Goal: Transaction & Acquisition: Book appointment/travel/reservation

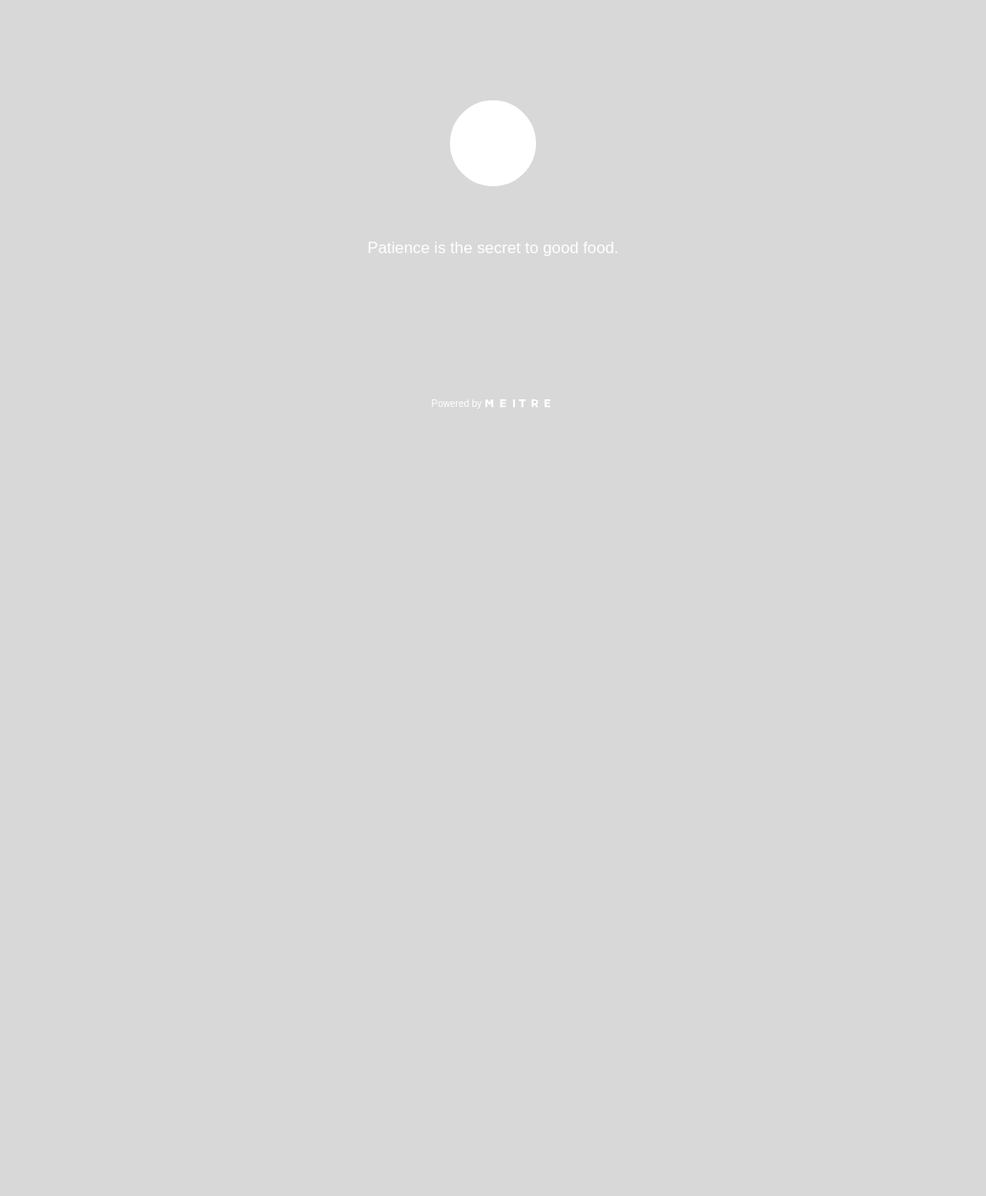
select select "es"
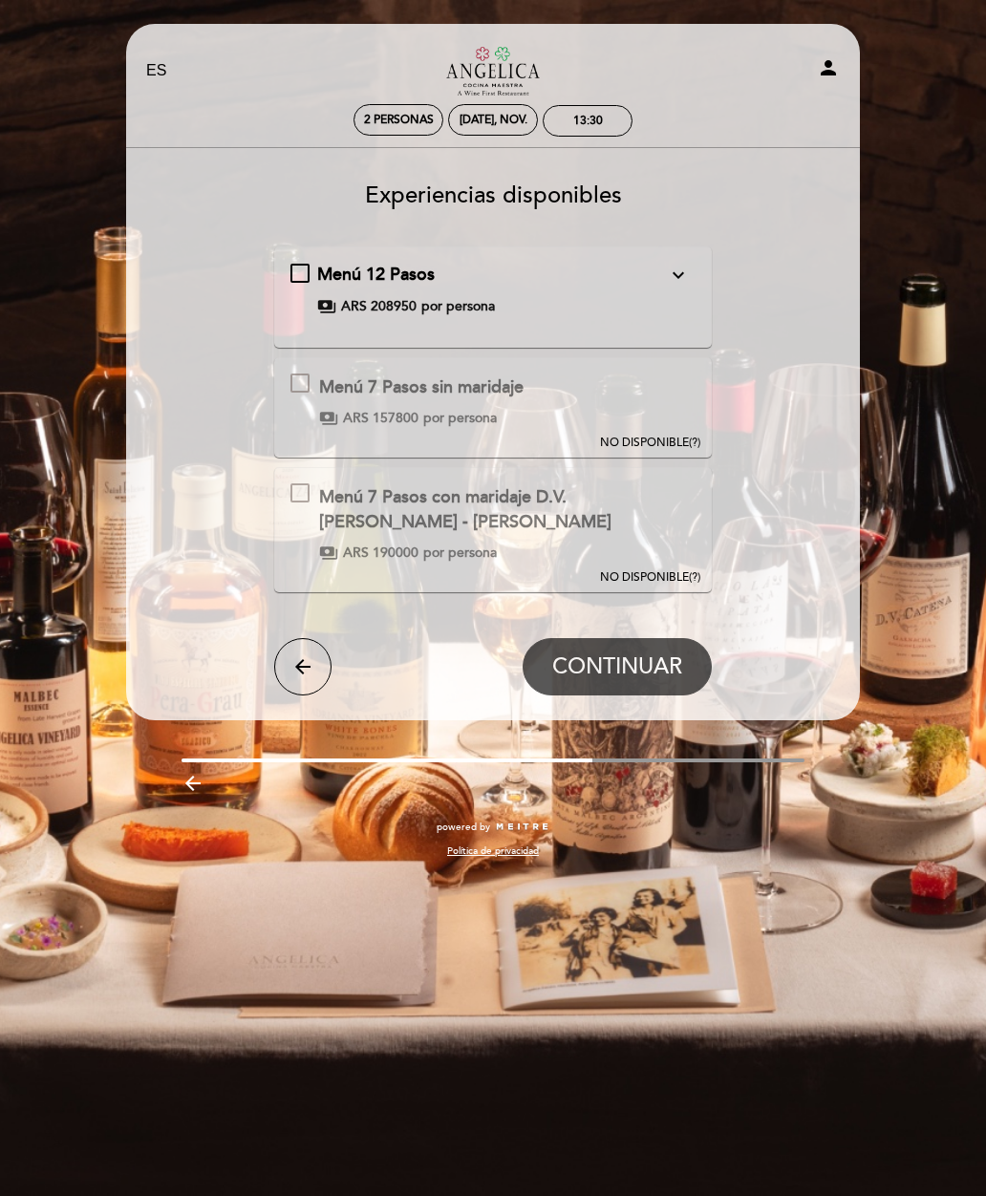
click at [558, 518] on div "Menú 7 Pasos con maridaje D.V. [PERSON_NAME] - [PERSON_NAME]" at bounding box center [507, 509] width 376 height 49
click at [316, 503] on div "Menú 7 Pasos con maridaje D.V. [PERSON_NAME] - [PERSON_NAME] Esta experiencia n…" at bounding box center [493, 522] width 406 height 79
click at [513, 398] on div "Menú 7 Pasos sin maridaje Esta experiencia no está disponible para la fecha sel…" at bounding box center [406, 400] width 233 height 54
click at [659, 445] on span "NO DISPONIBLE" at bounding box center [644, 443] width 89 height 14
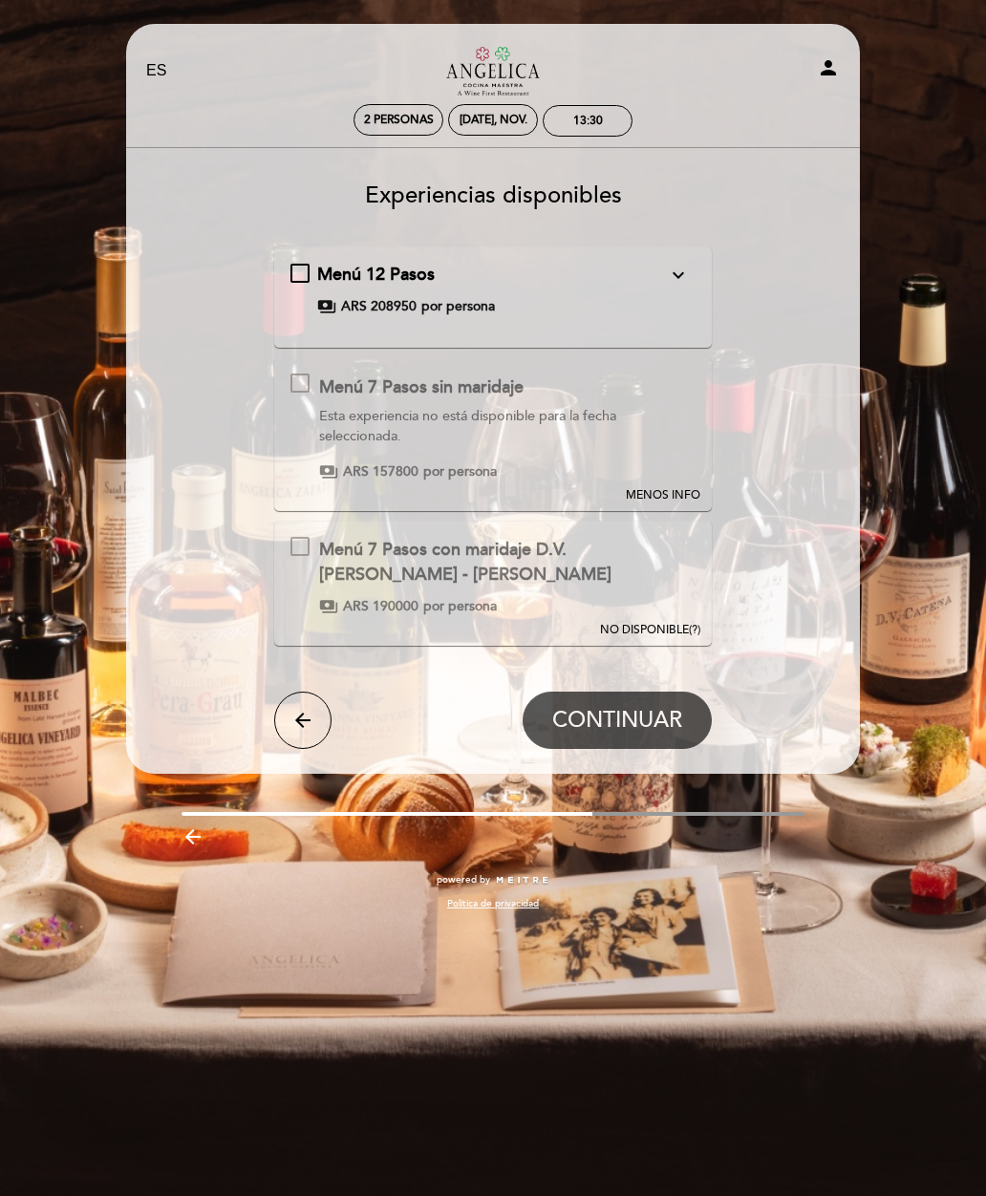
click at [667, 500] on span "MENOS INFO" at bounding box center [663, 495] width 74 height 16
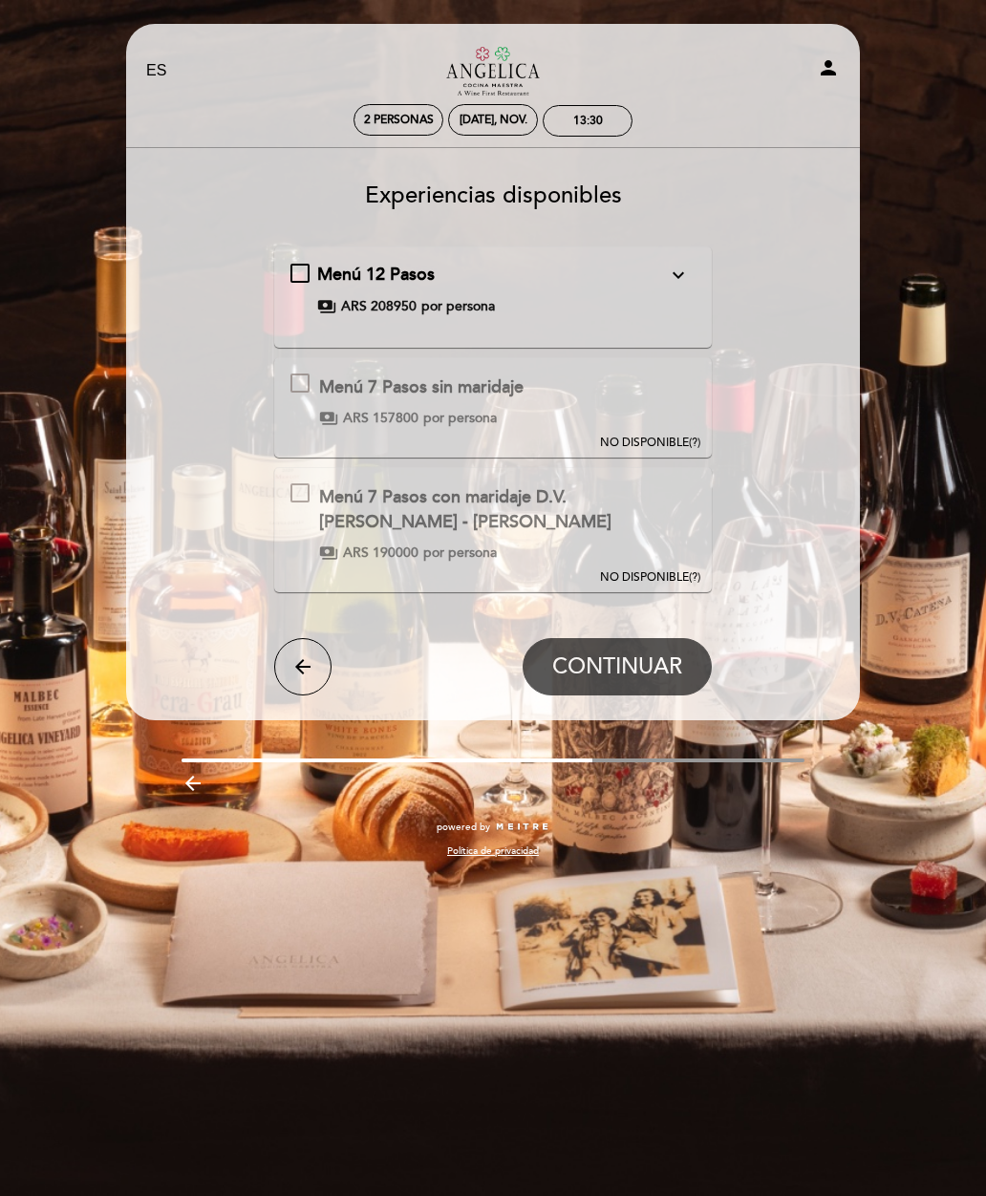
click at [653, 573] on span "NO DISPONIBLE" at bounding box center [644, 577] width 89 height 14
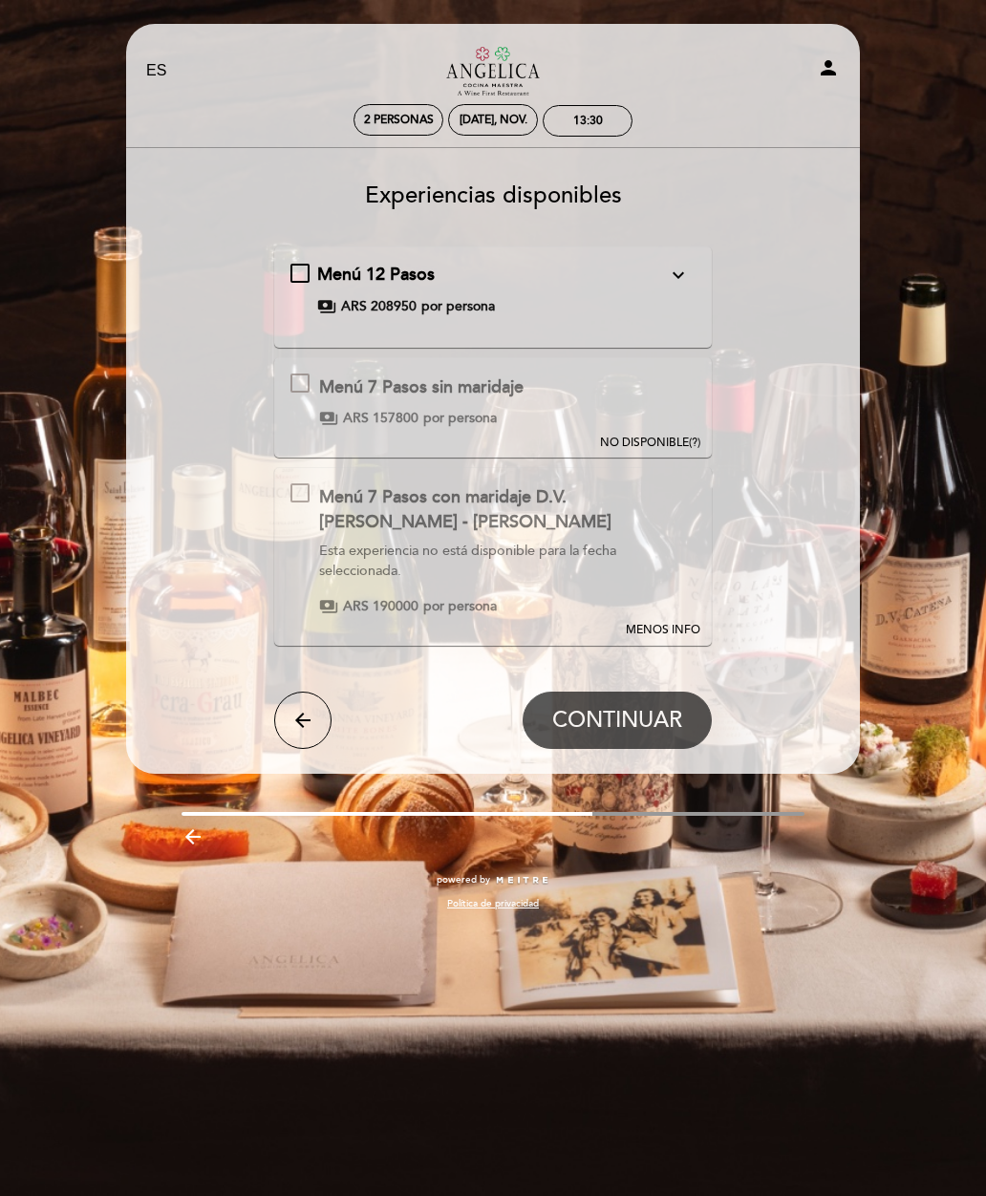
click at [667, 283] on icon "expand_more" at bounding box center [678, 275] width 23 height 23
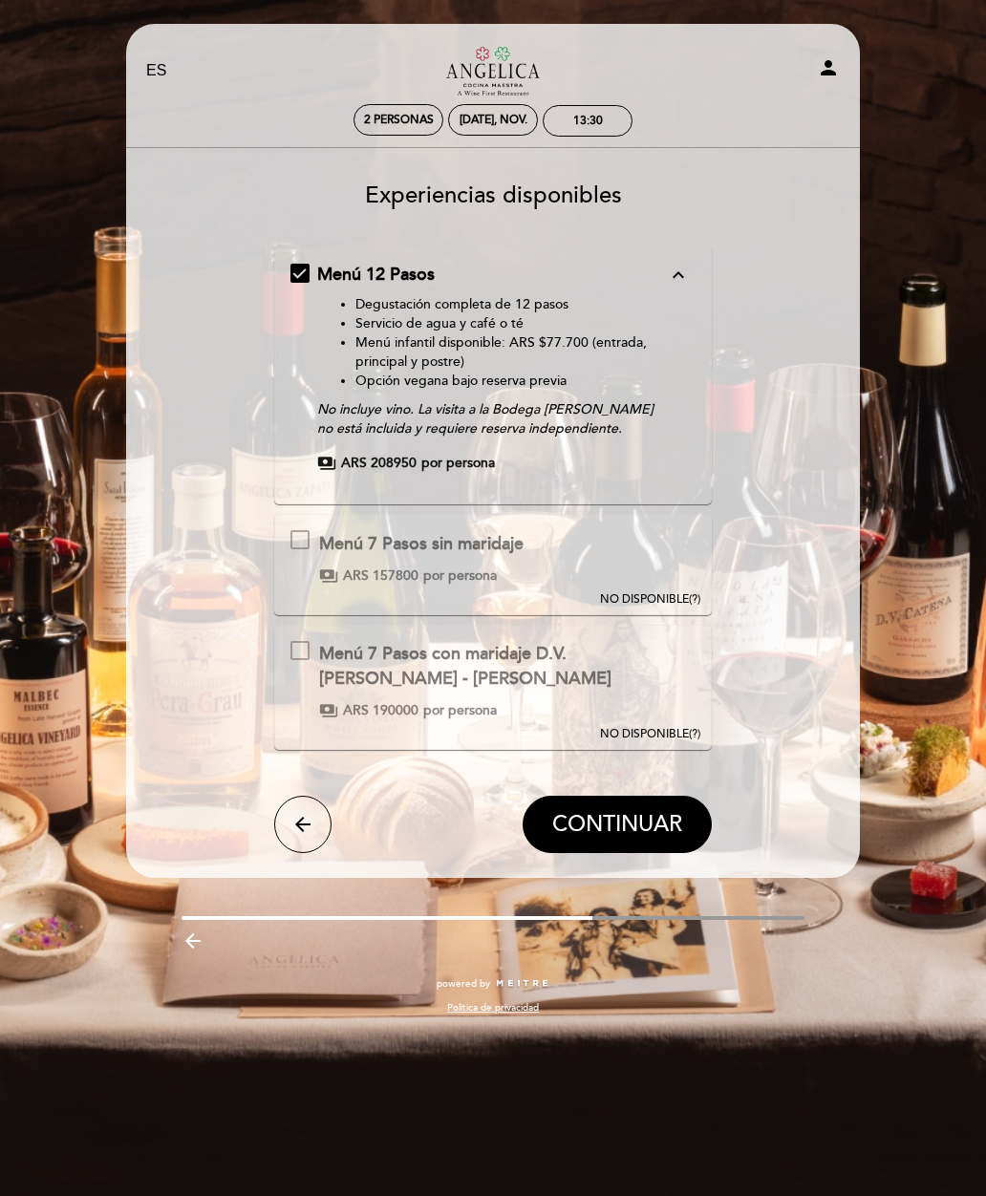
click at [670, 737] on span "NO DISPONIBLE" at bounding box center [644, 734] width 89 height 14
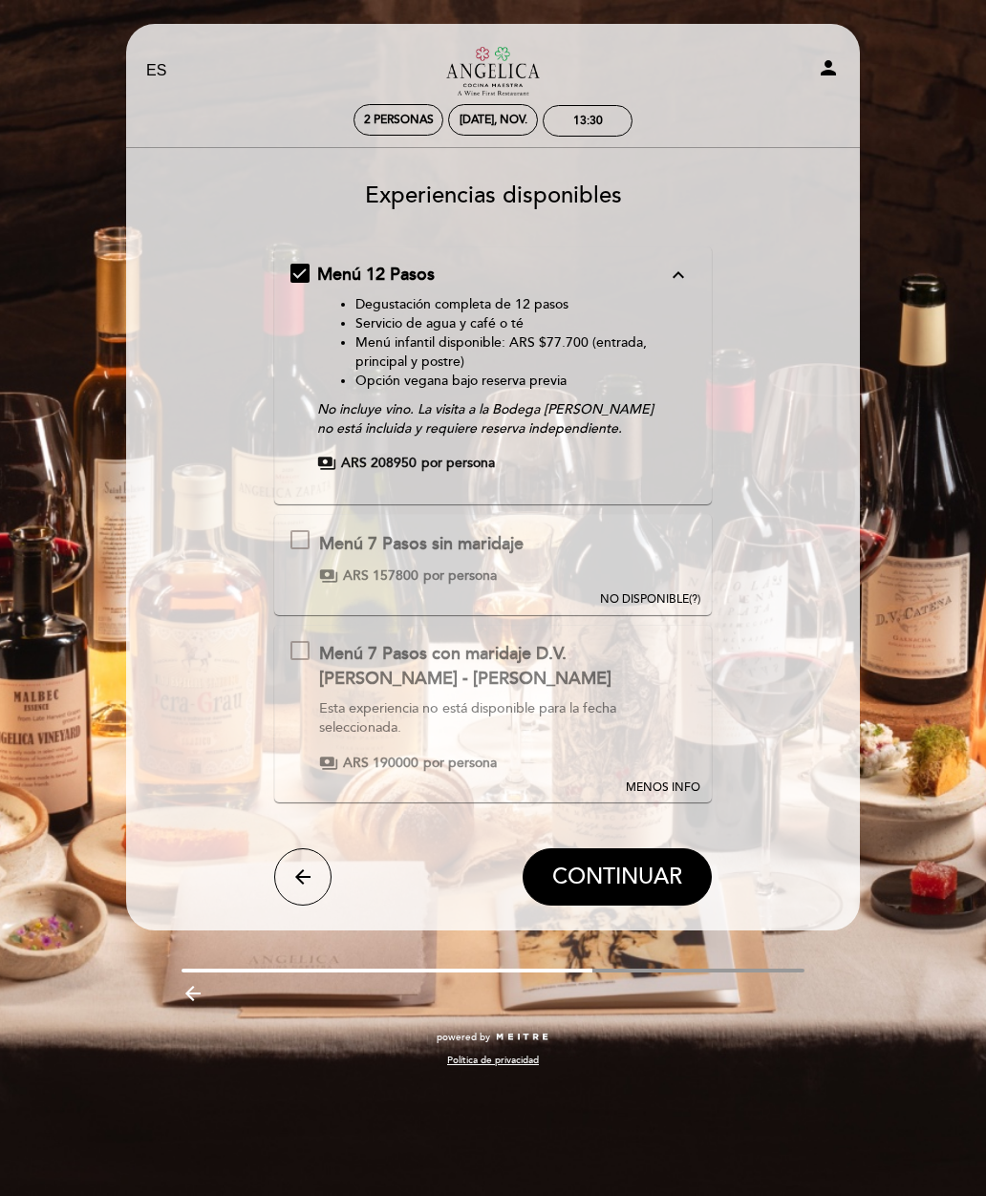
click at [292, 865] on icon "arrow_back" at bounding box center [302, 876] width 23 height 23
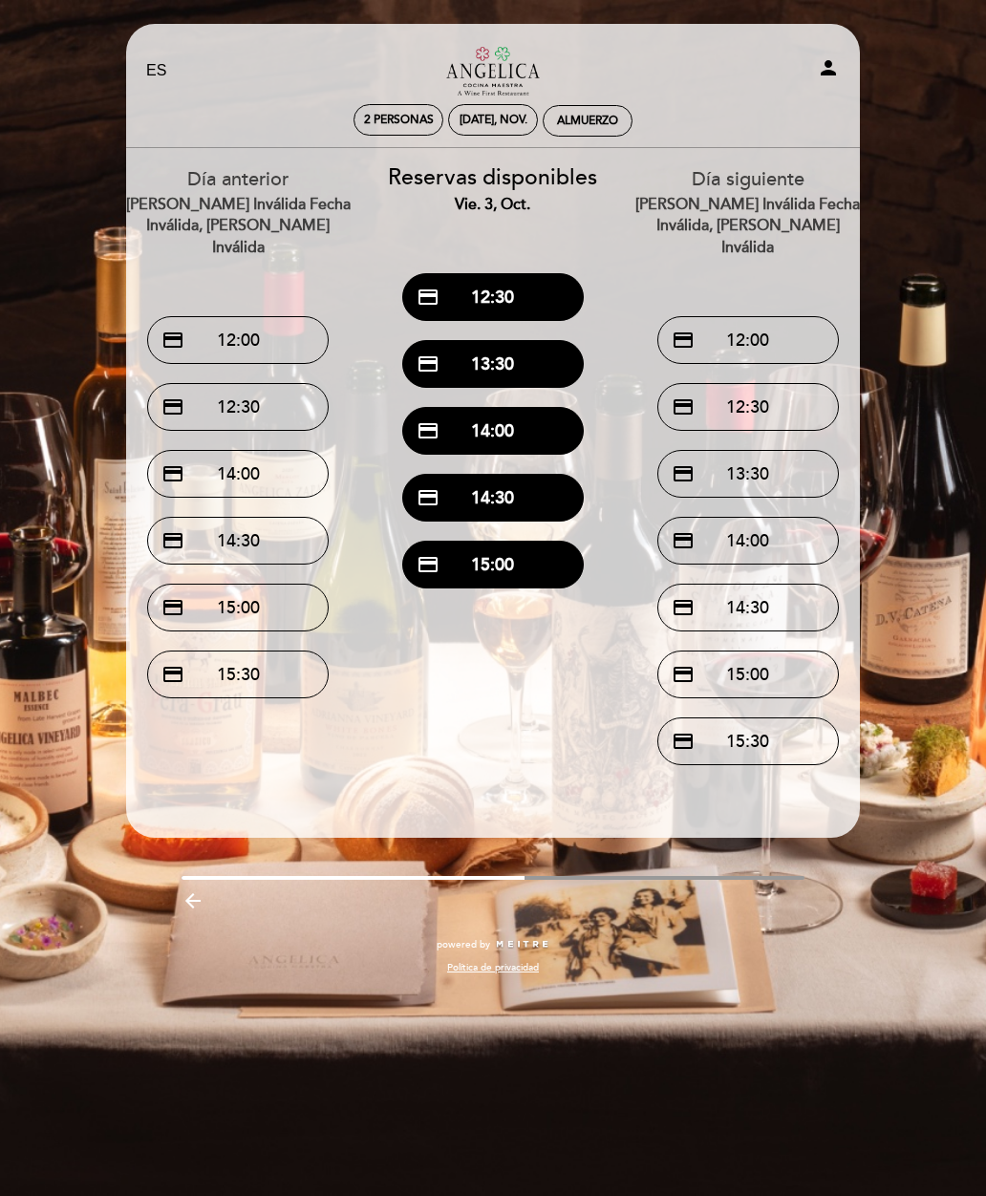
click at [522, 213] on div "vie. 3, oct." at bounding box center [493, 205] width 226 height 22
click at [498, 131] on div "[DATE], nov." at bounding box center [493, 120] width 90 height 32
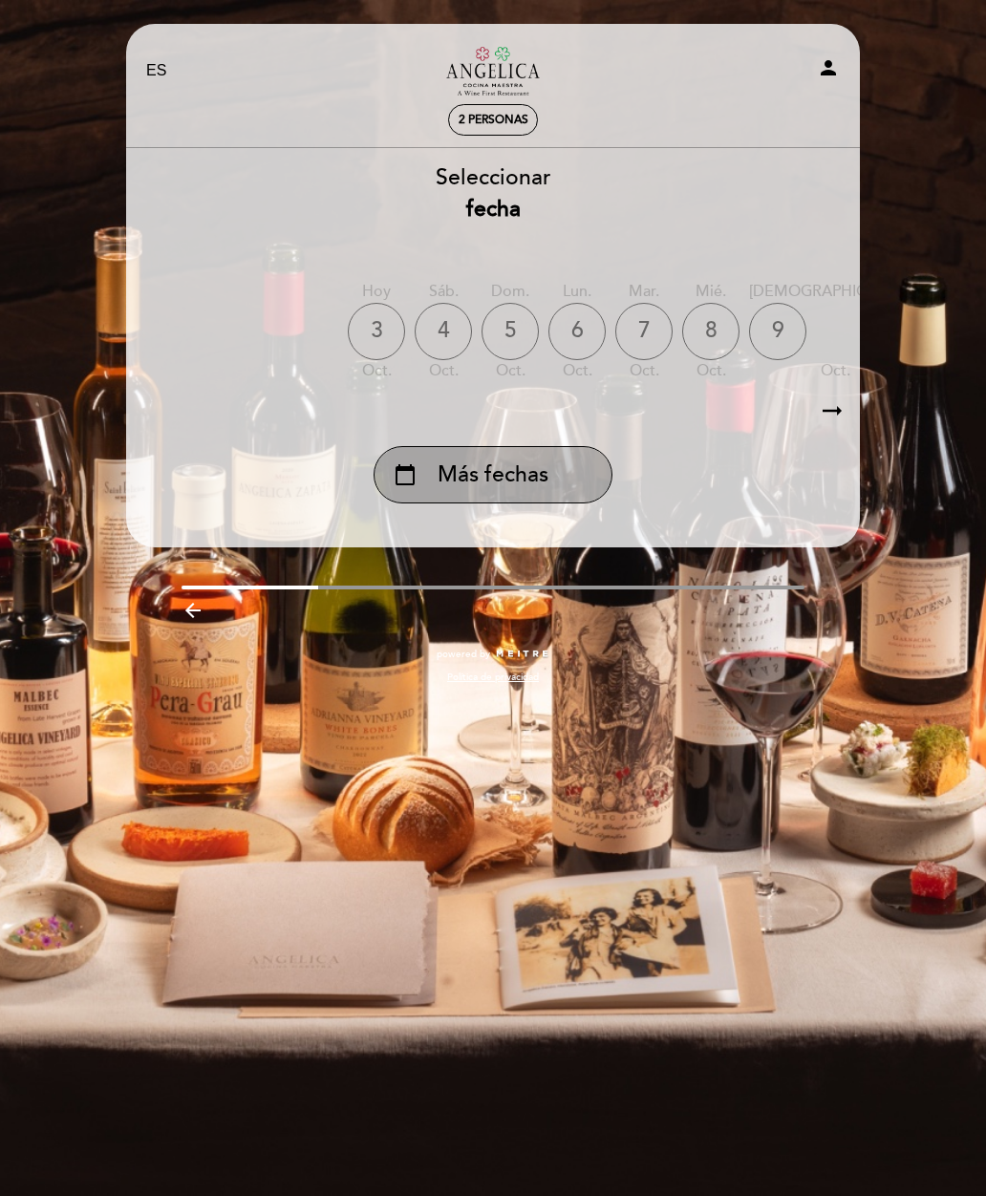
click at [527, 483] on span "Más fechas" at bounding box center [492, 475] width 111 height 32
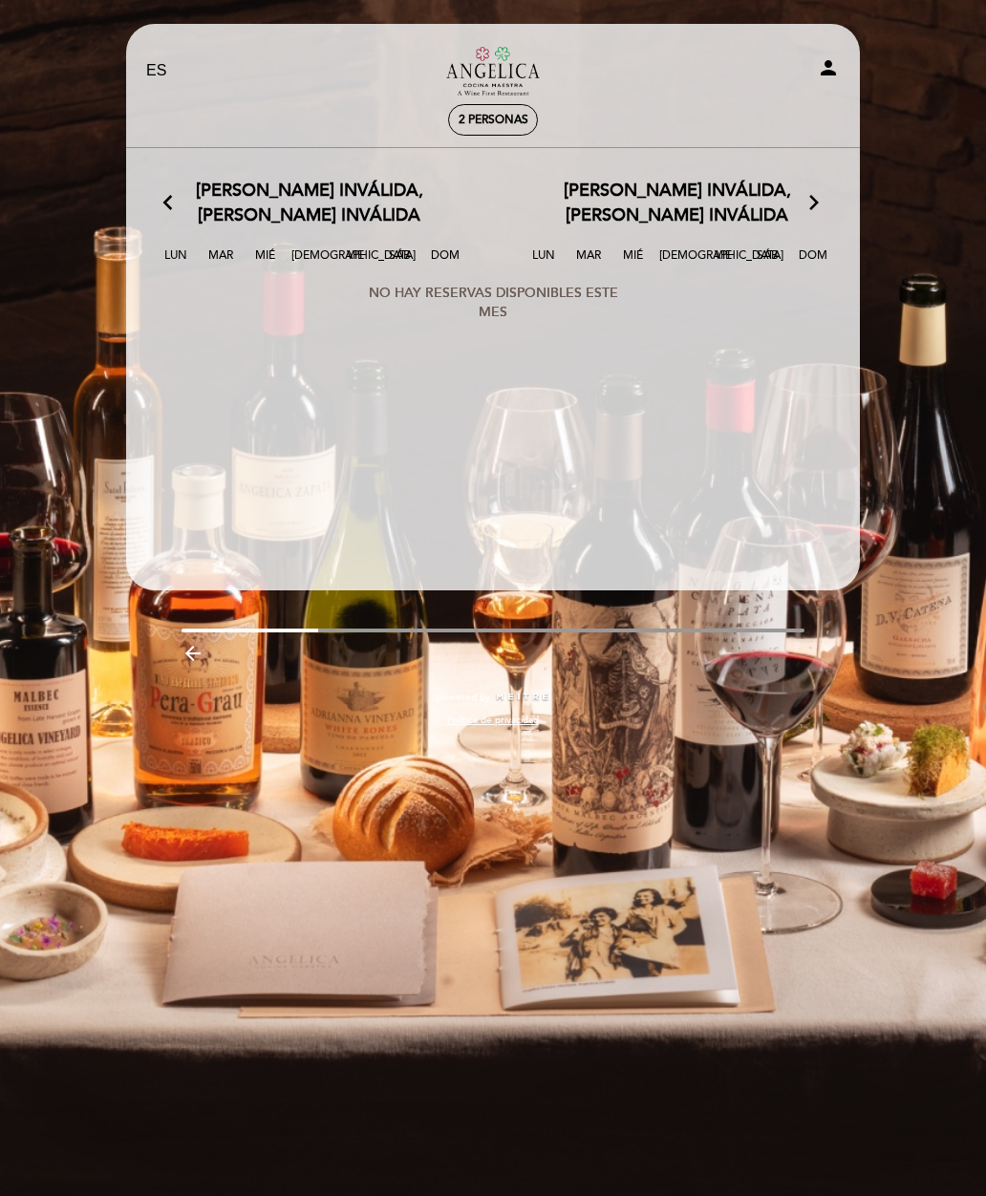
click at [151, 79] on select "EN ES PT" at bounding box center [157, 71] width 22 height 22
click at [483, 133] on div "2 personas" at bounding box center [493, 120] width 88 height 30
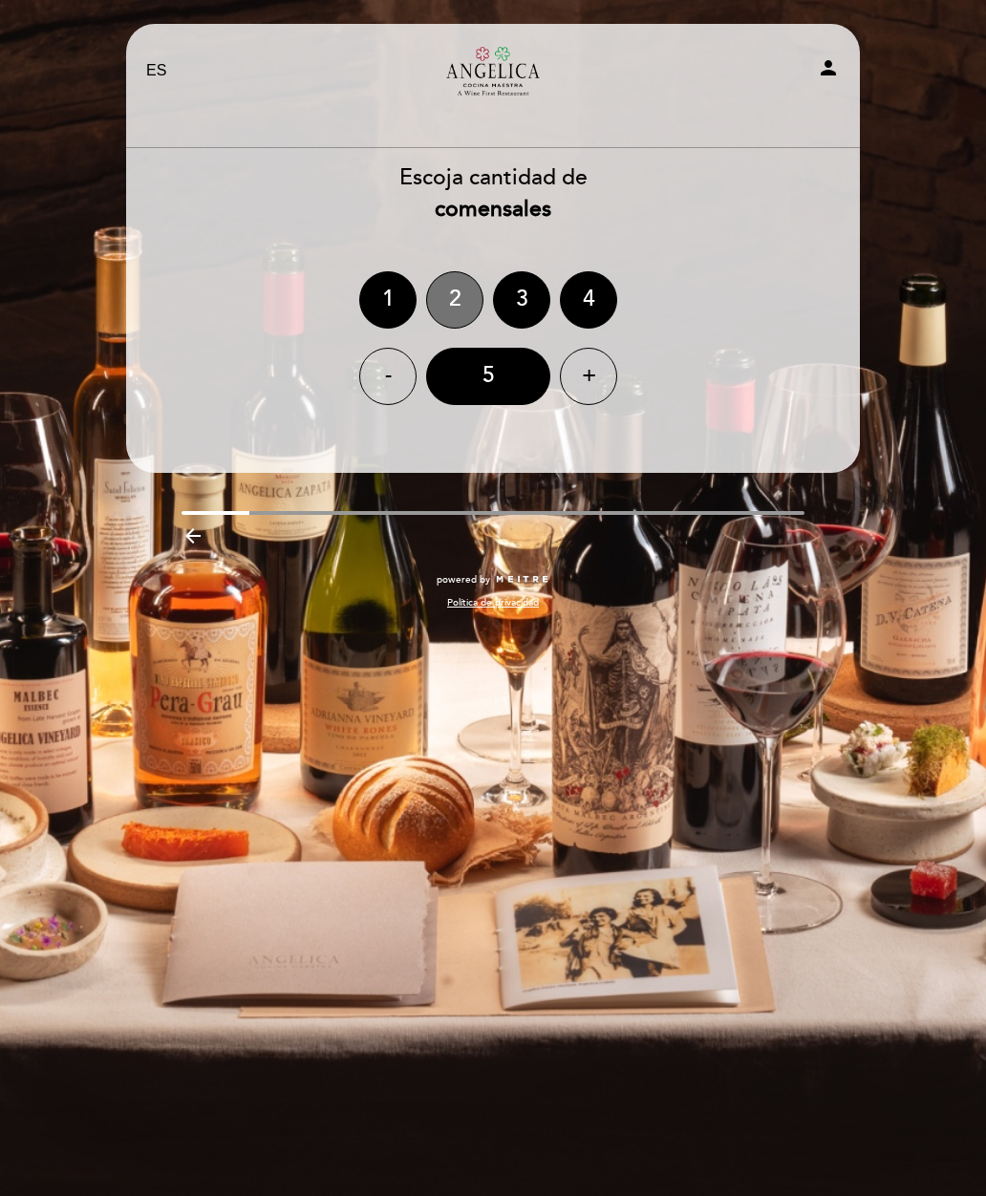
click at [450, 290] on div "2" at bounding box center [454, 299] width 57 height 57
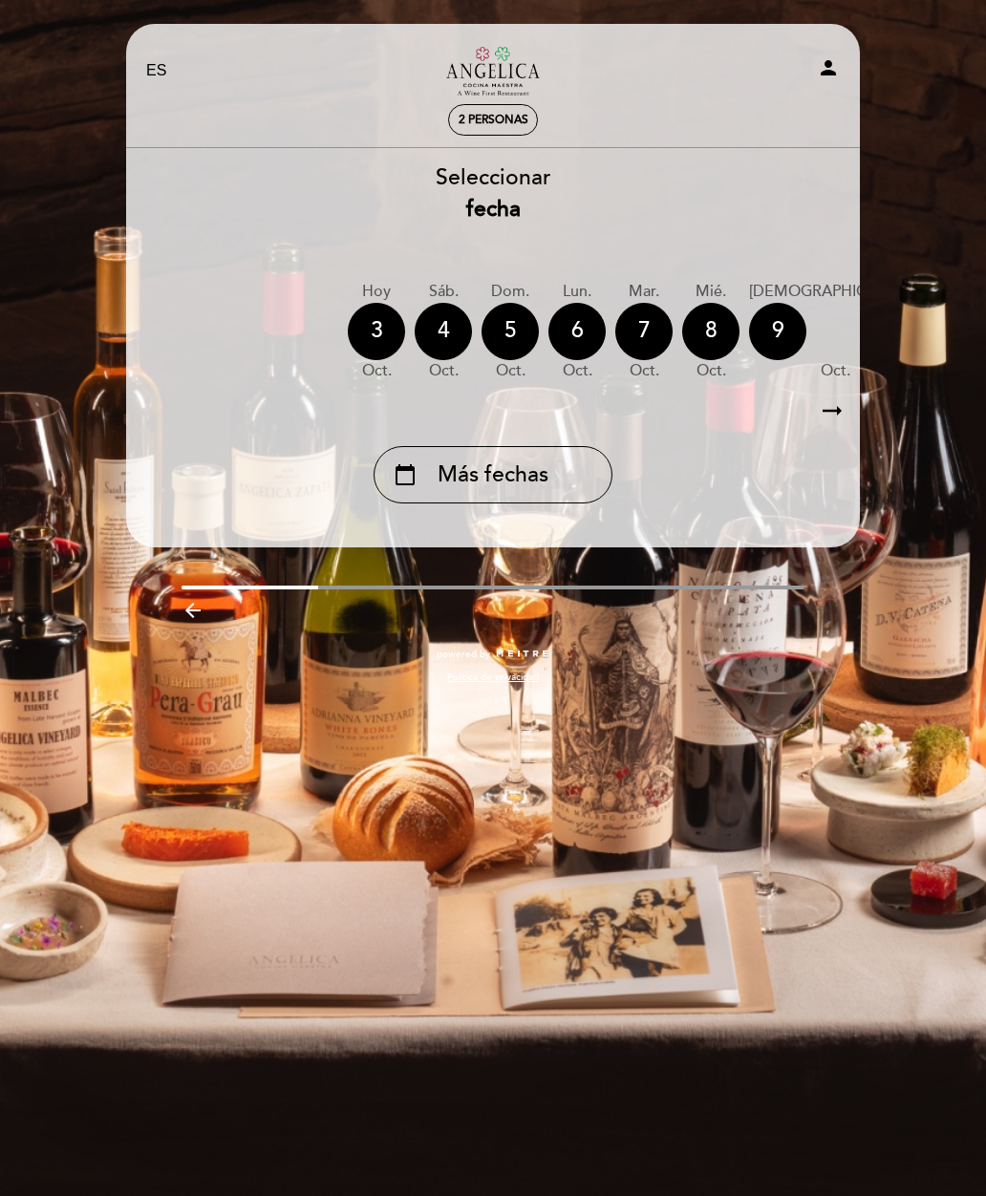
click at [553, 461] on div "calendar_today Más fechas" at bounding box center [492, 474] width 239 height 57
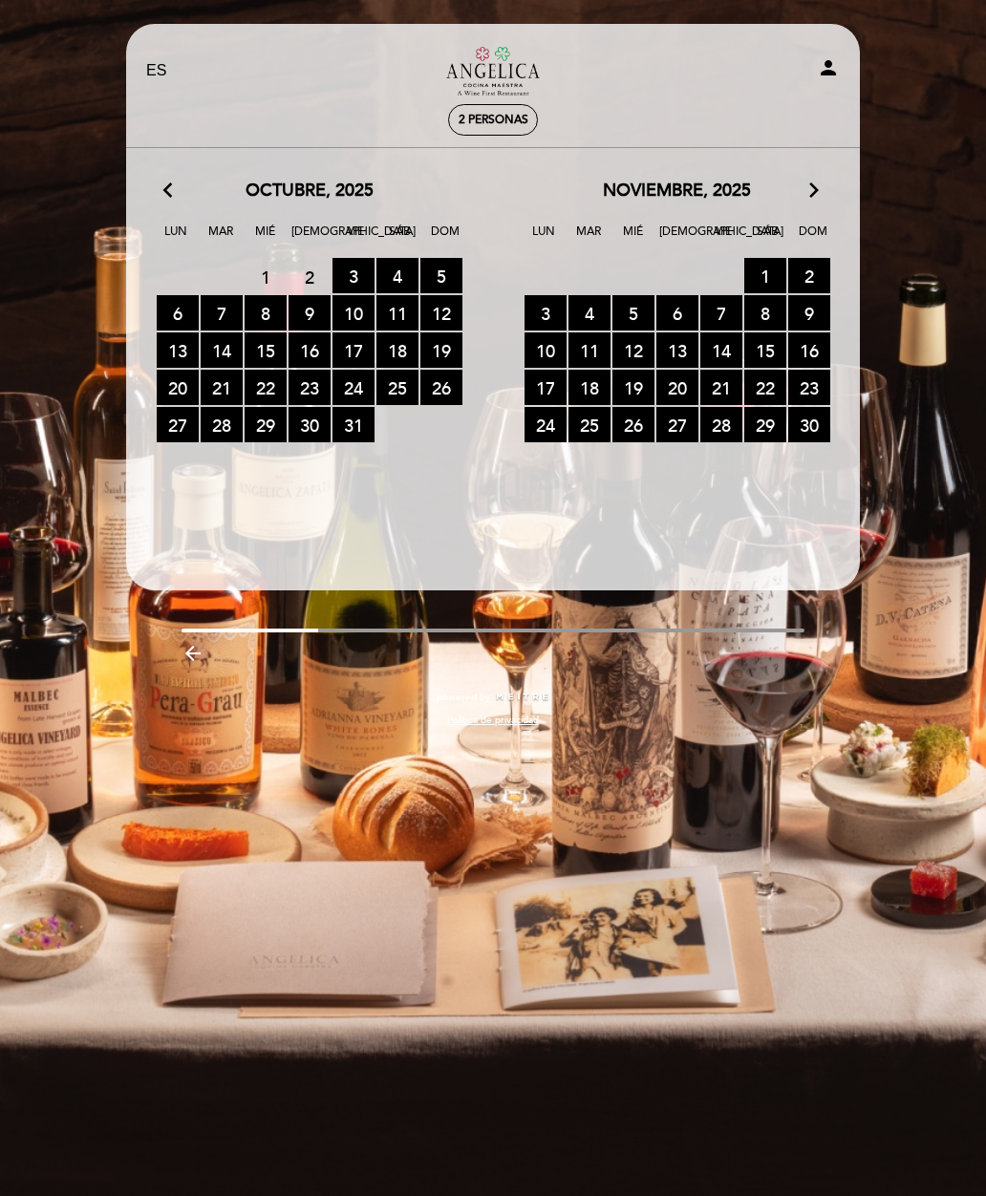
click at [309, 428] on span "30 RESERVAS DISPONIBLES" at bounding box center [309, 424] width 42 height 35
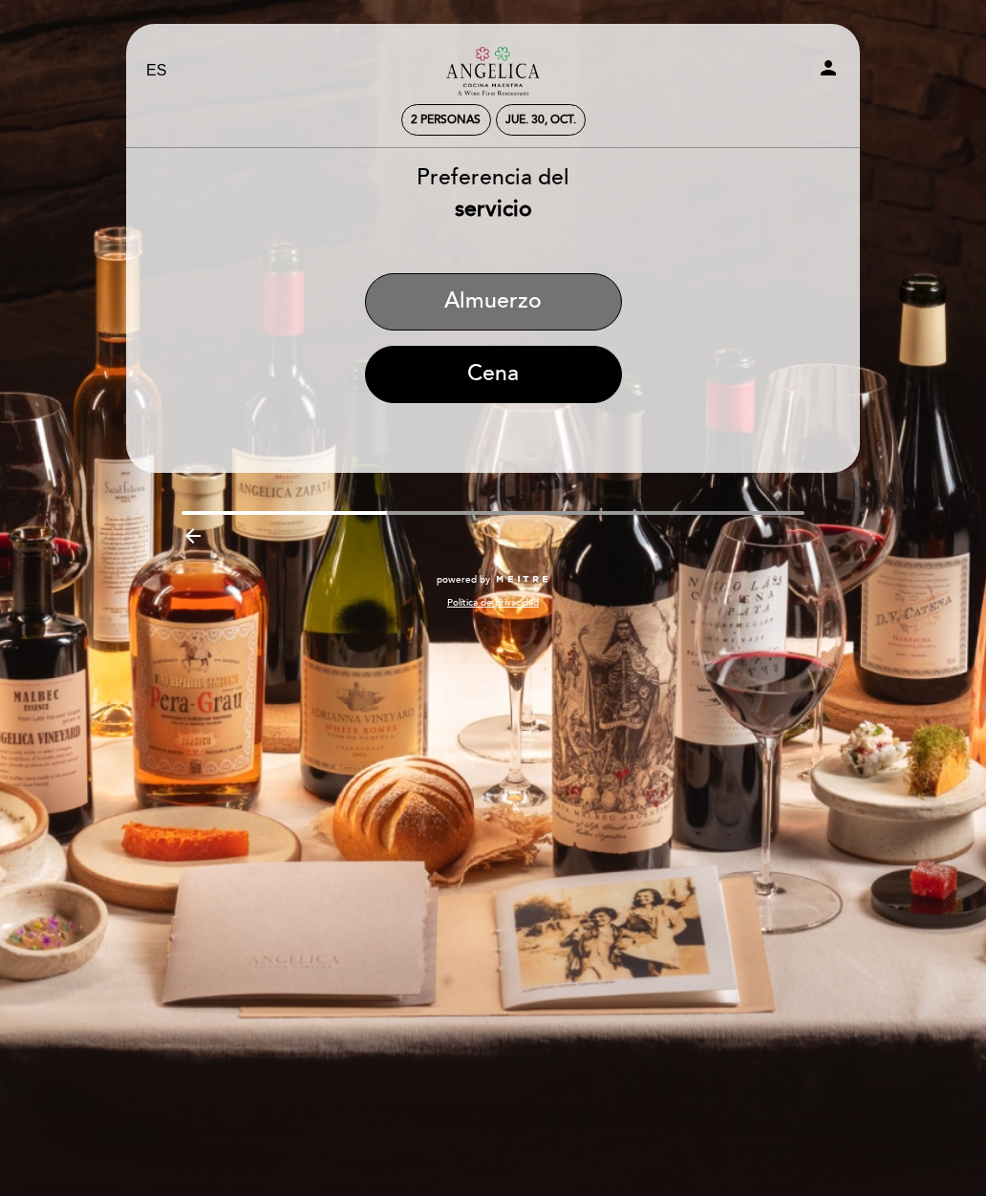
click at [537, 301] on button "Almuerzo" at bounding box center [493, 301] width 257 height 57
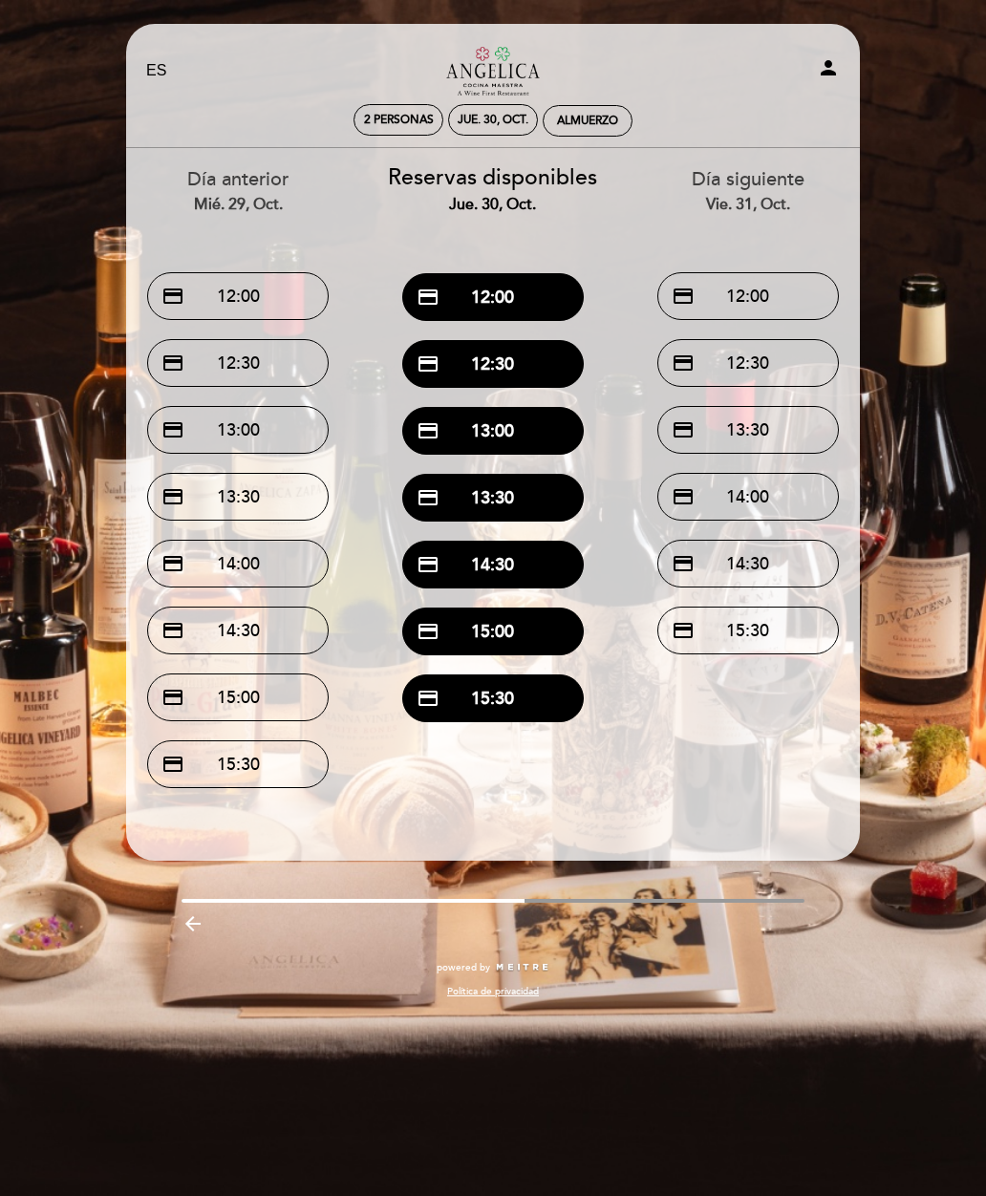
click at [530, 500] on button "credit_card 13:30" at bounding box center [492, 498] width 181 height 48
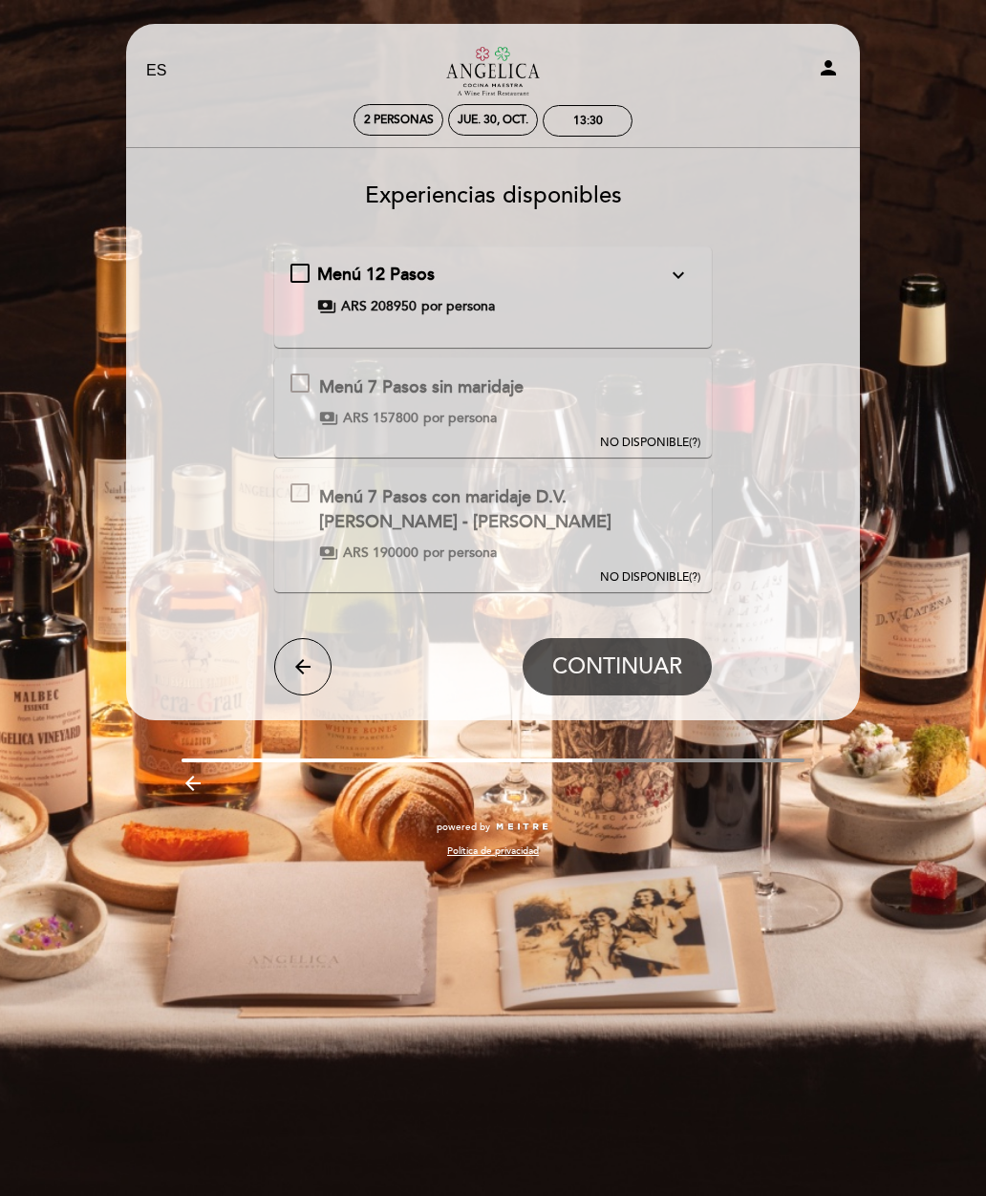
click at [303, 663] on icon "arrow_back" at bounding box center [302, 666] width 23 height 23
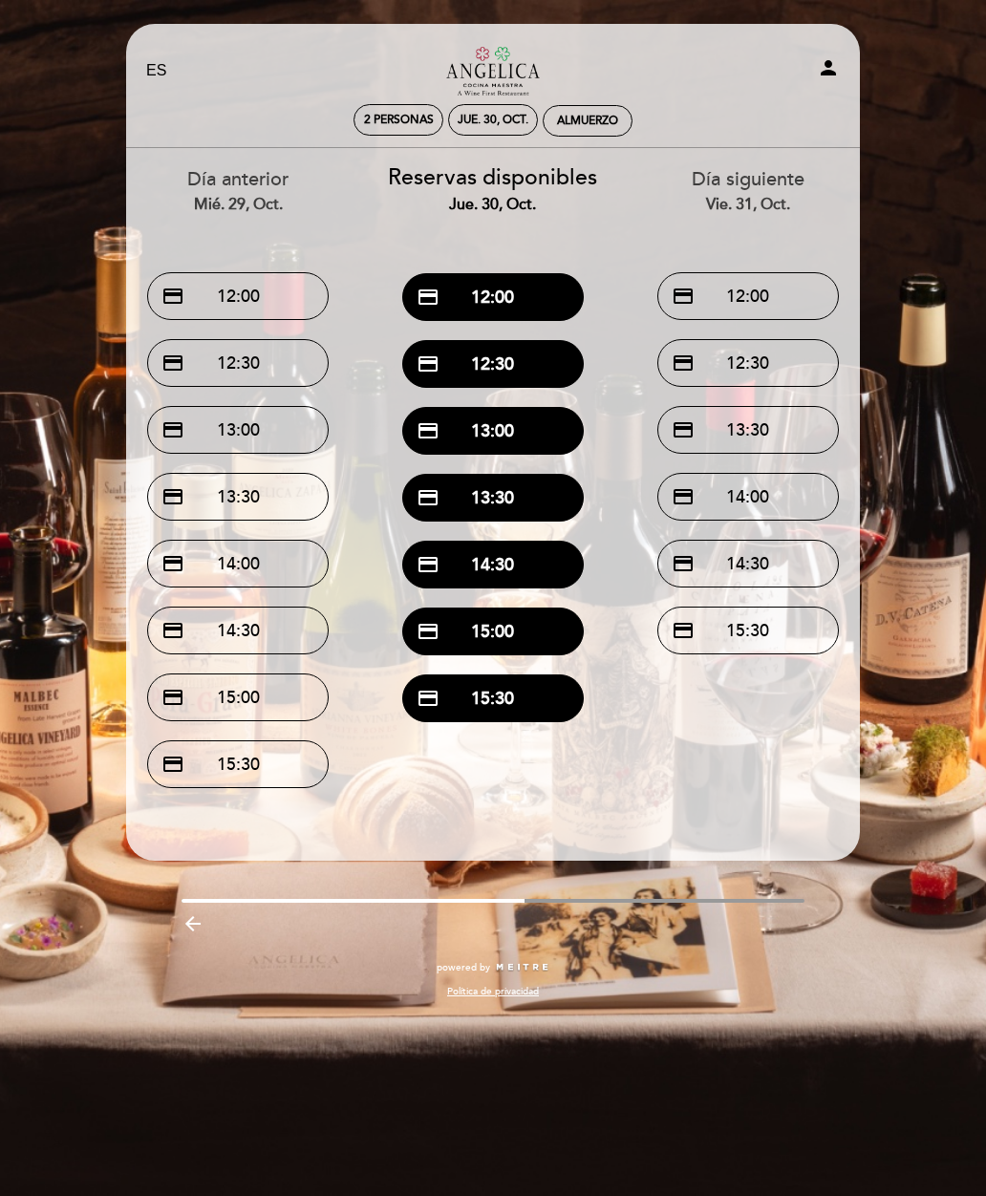
click at [542, 292] on button "credit_card 12:00" at bounding box center [492, 297] width 181 height 48
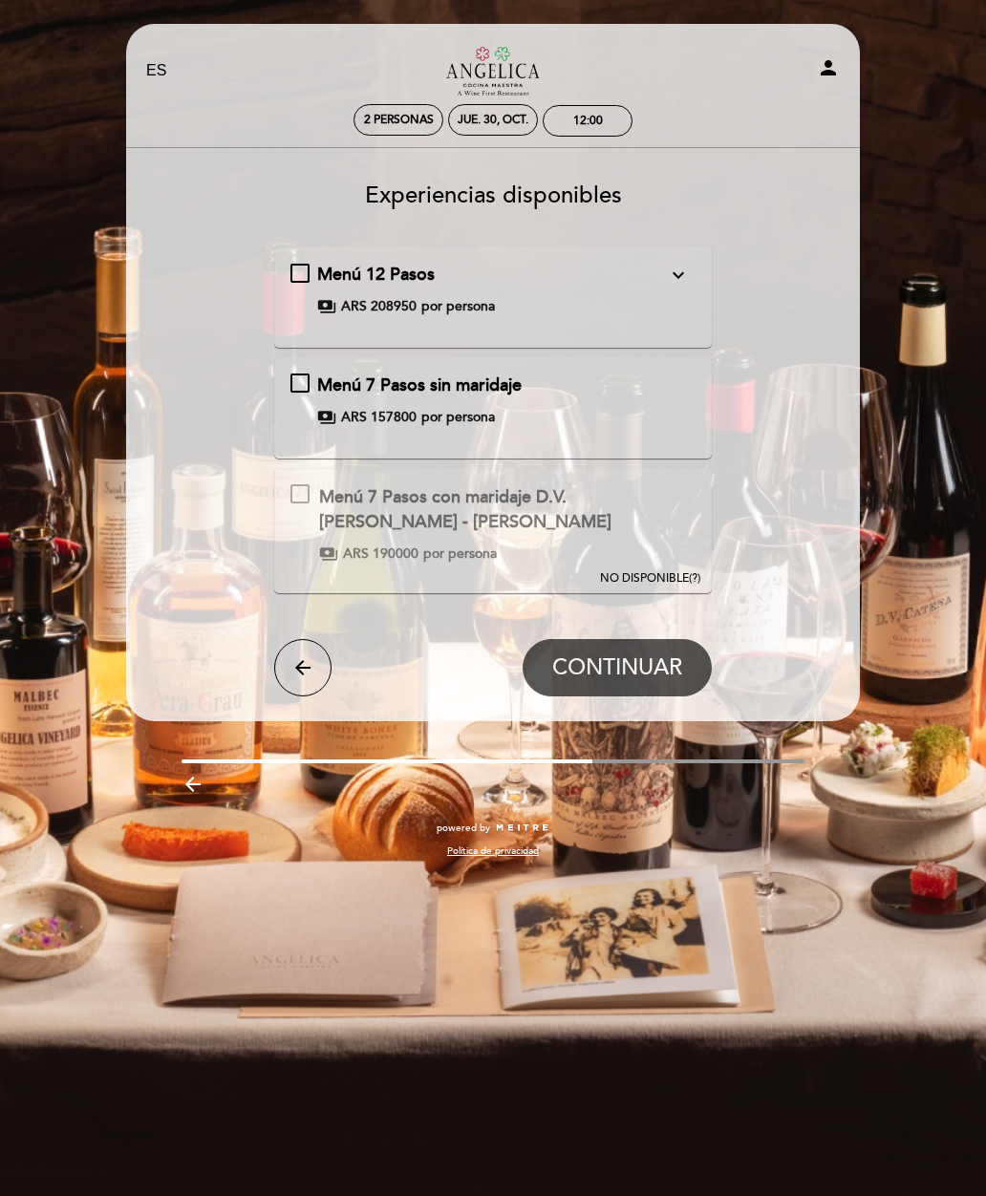
click at [610, 415] on div "payments ARS 157800 por persona" at bounding box center [492, 417] width 351 height 19
click at [284, 676] on button "arrow_back" at bounding box center [302, 667] width 57 height 57
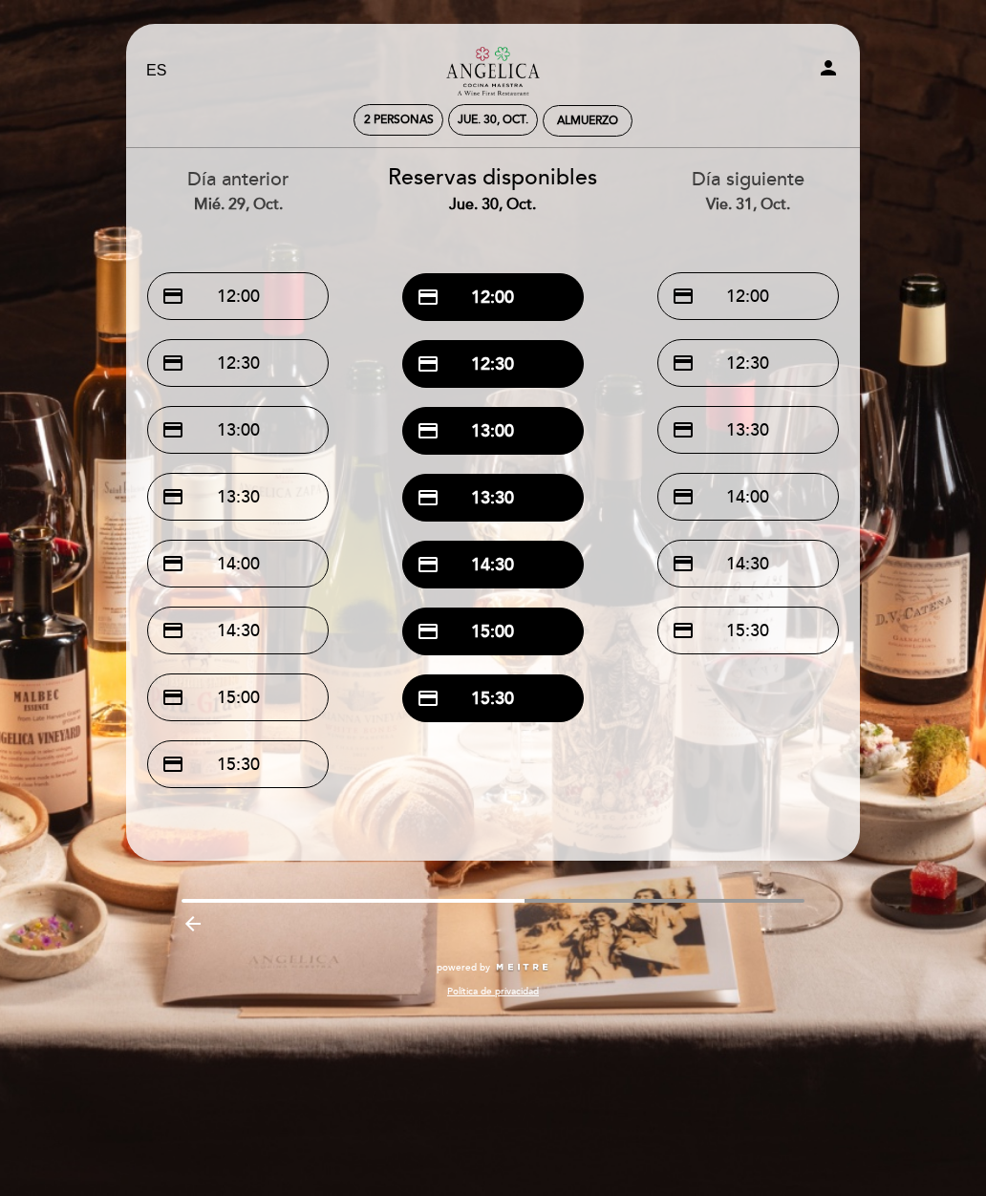
click at [776, 303] on button "credit_card 12:00" at bounding box center [747, 296] width 181 height 48
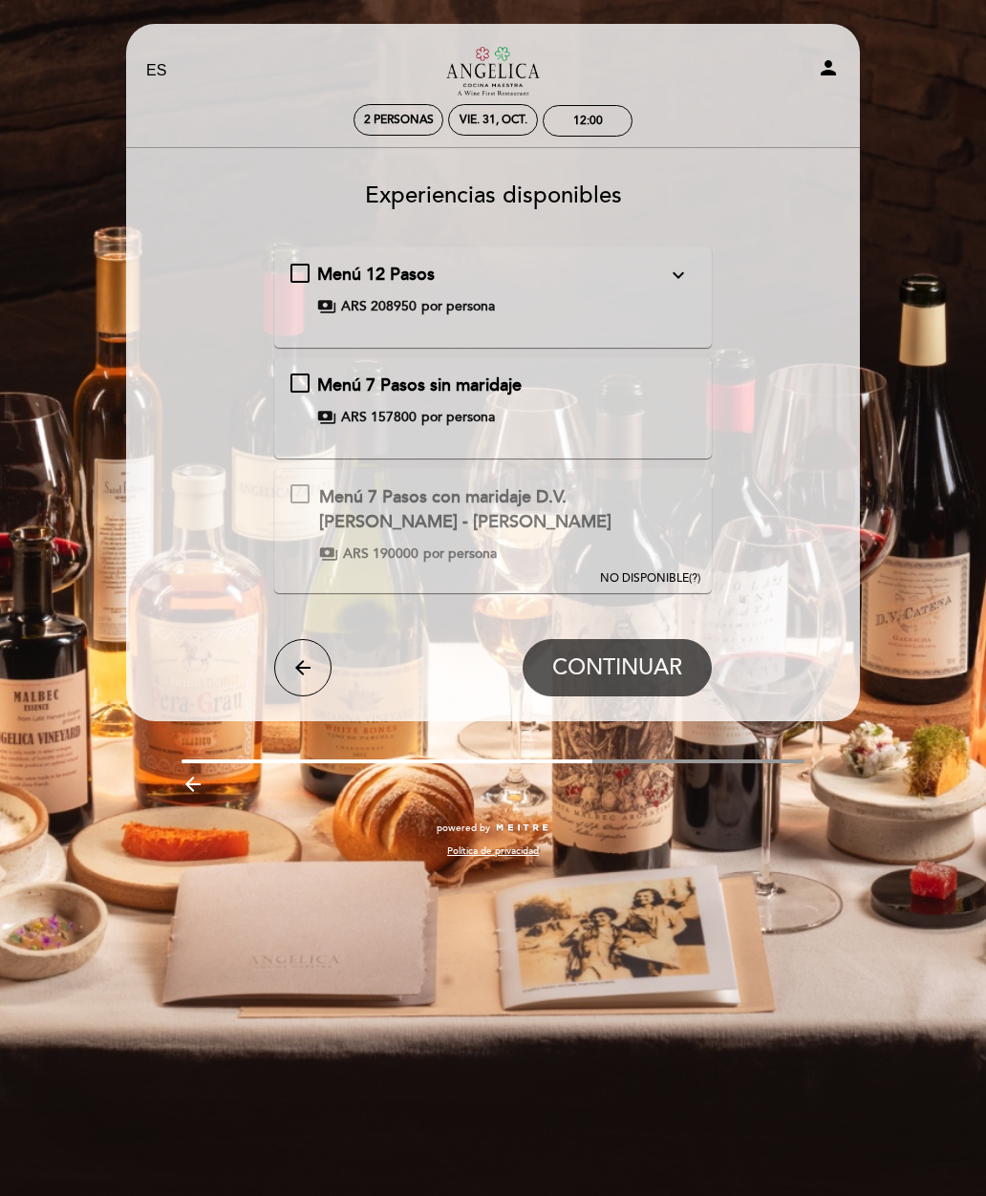
click at [670, 578] on span "NO DISPONIBLE" at bounding box center [644, 578] width 89 height 14
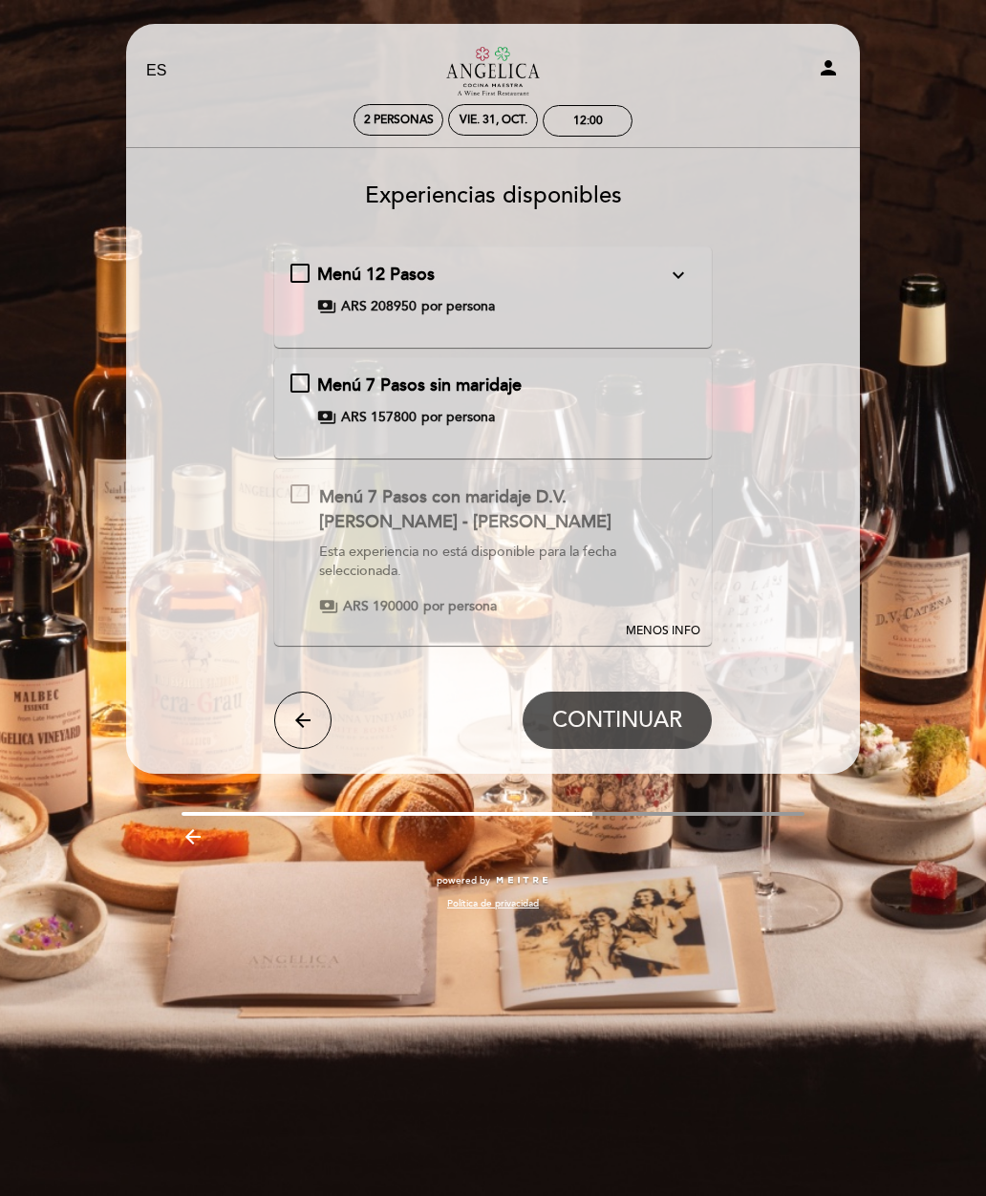
click at [298, 711] on icon "arrow_back" at bounding box center [302, 720] width 23 height 23
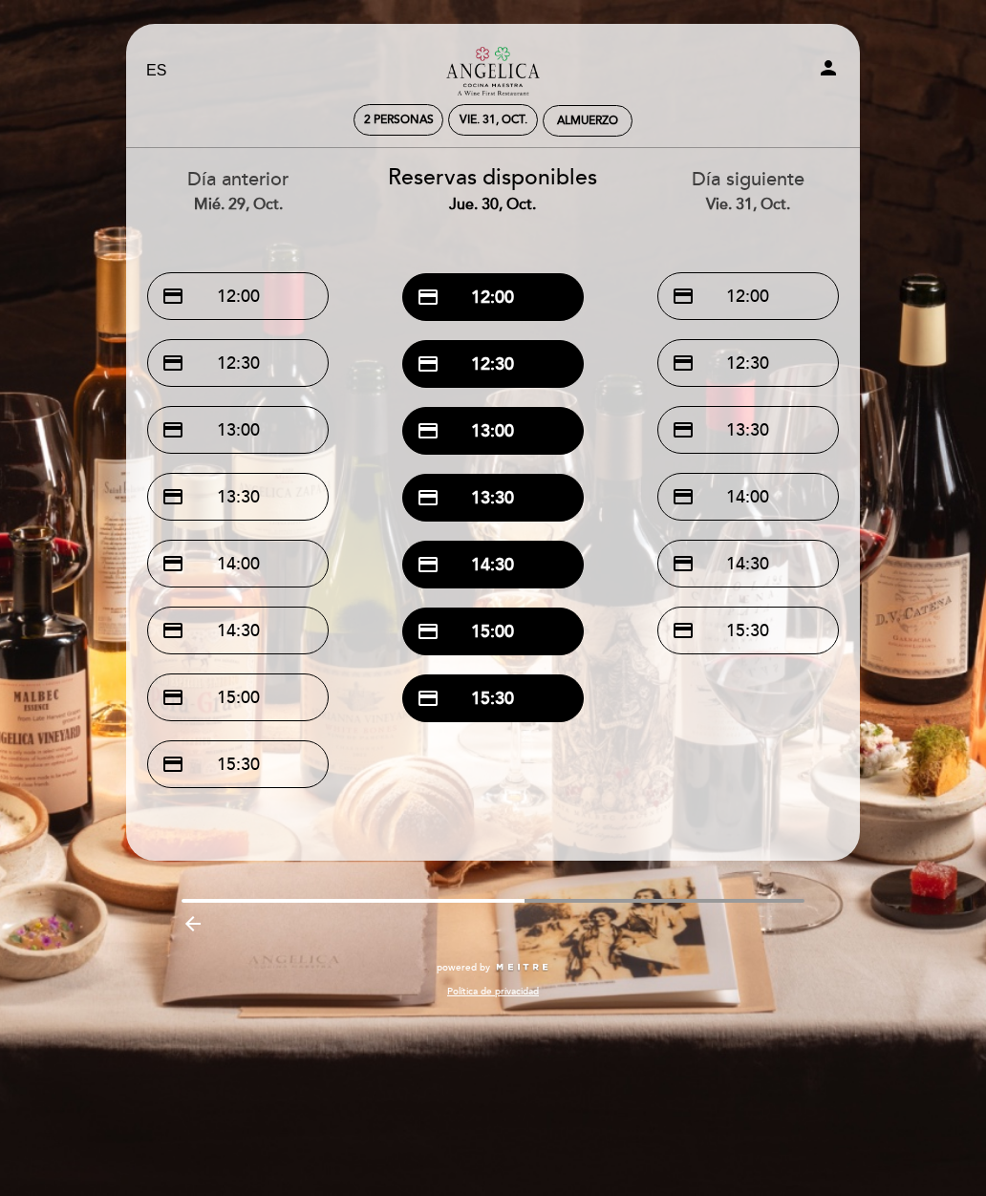
click at [572, 349] on button "credit_card 12:30" at bounding box center [492, 364] width 181 height 48
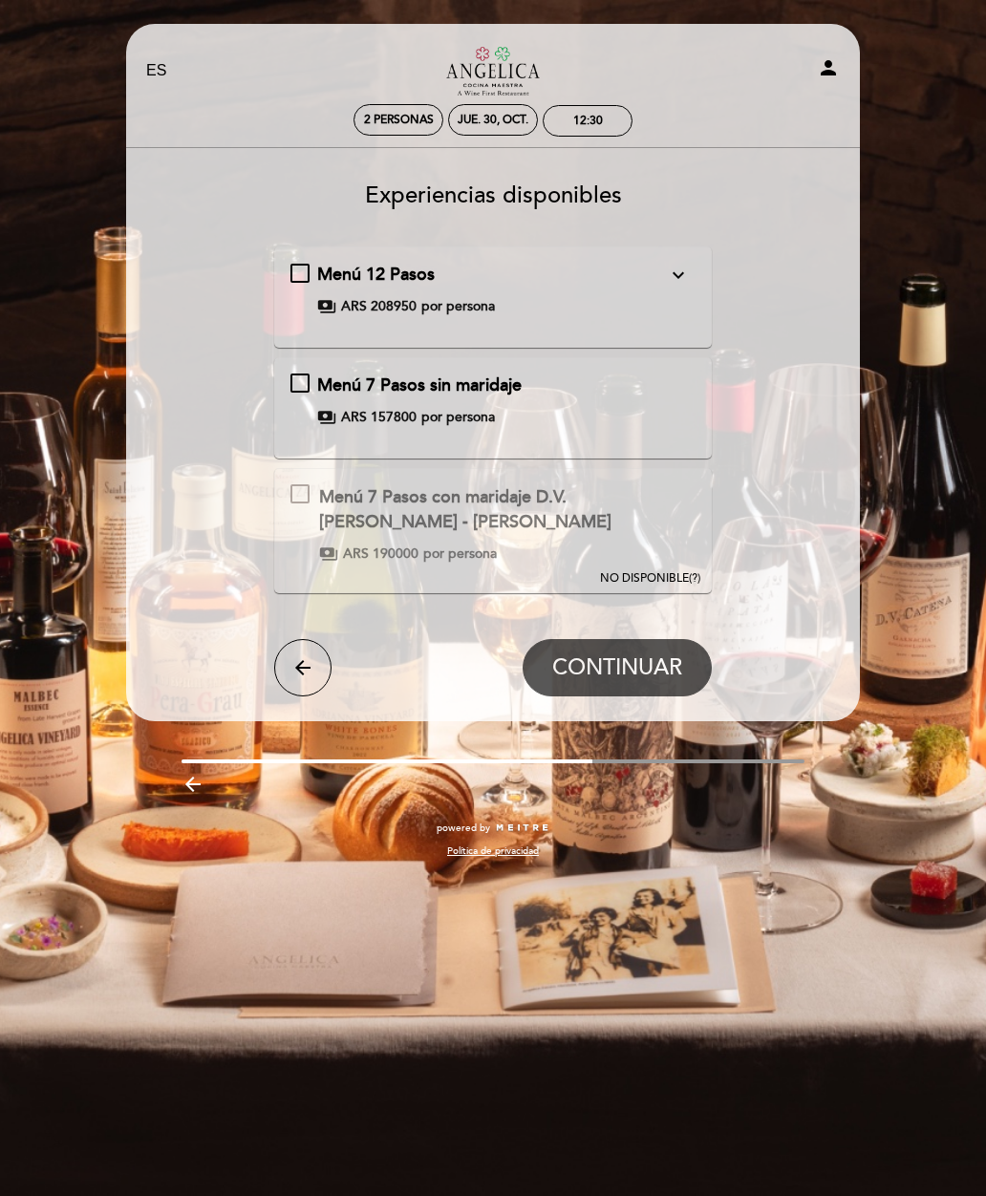
click at [285, 667] on button "arrow_back" at bounding box center [302, 667] width 57 height 57
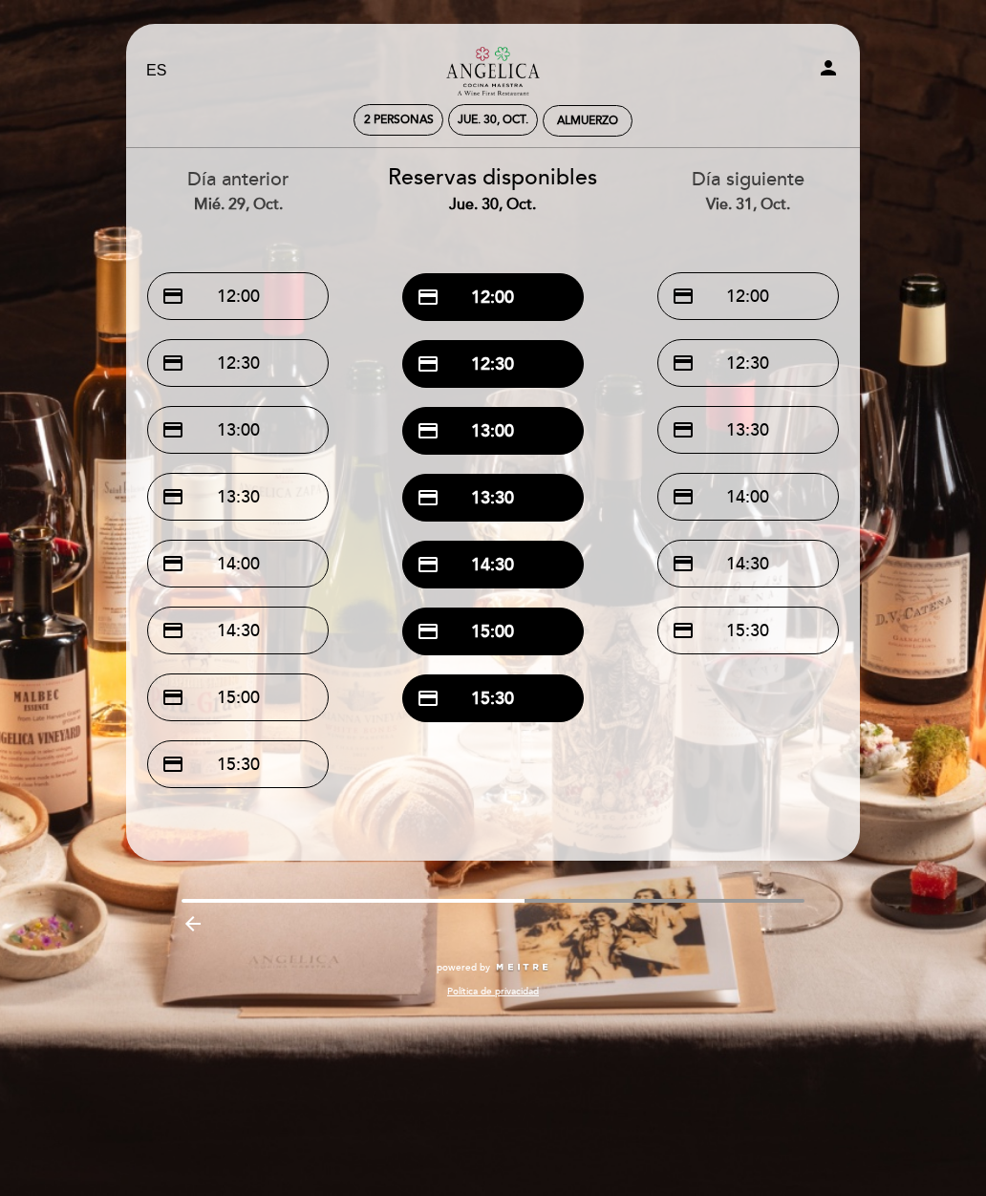
click at [195, 904] on div "arrow_backward" at bounding box center [493, 922] width 762 height 39
click at [204, 926] on icon "arrow_backward" at bounding box center [192, 923] width 23 height 23
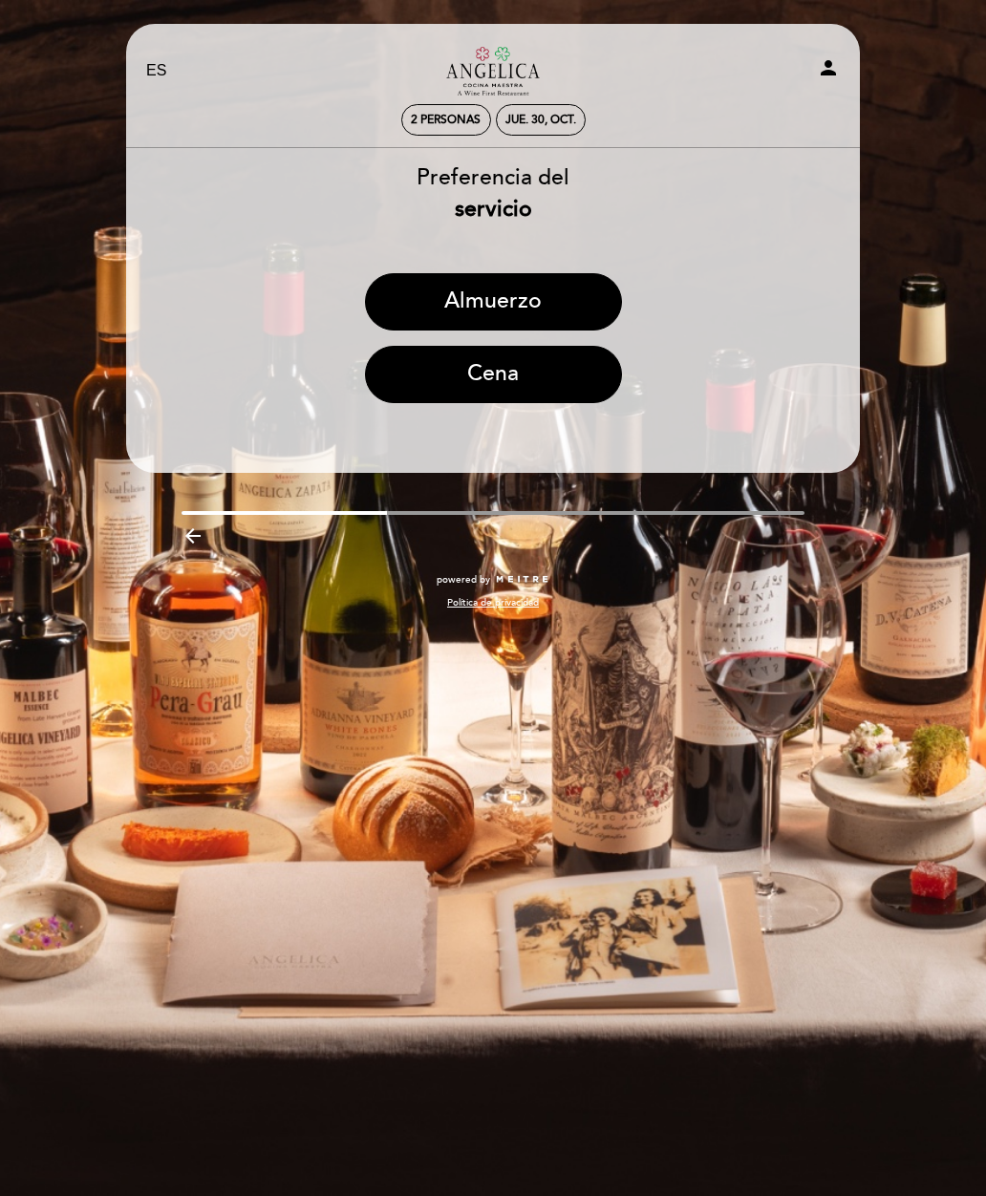
click at [511, 395] on button "Cena" at bounding box center [493, 374] width 257 height 57
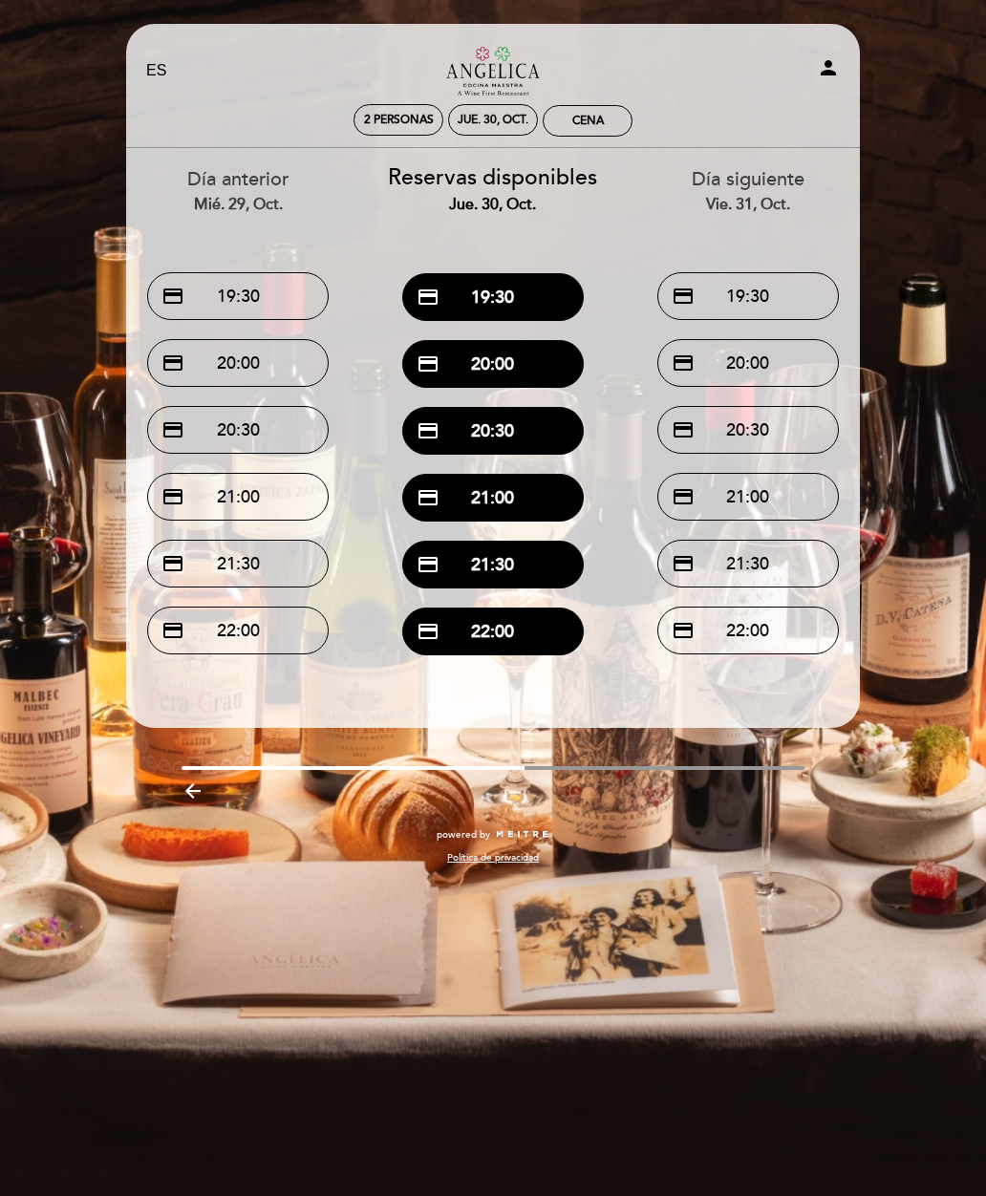
click at [539, 503] on button "credit_card 21:00" at bounding box center [492, 498] width 181 height 48
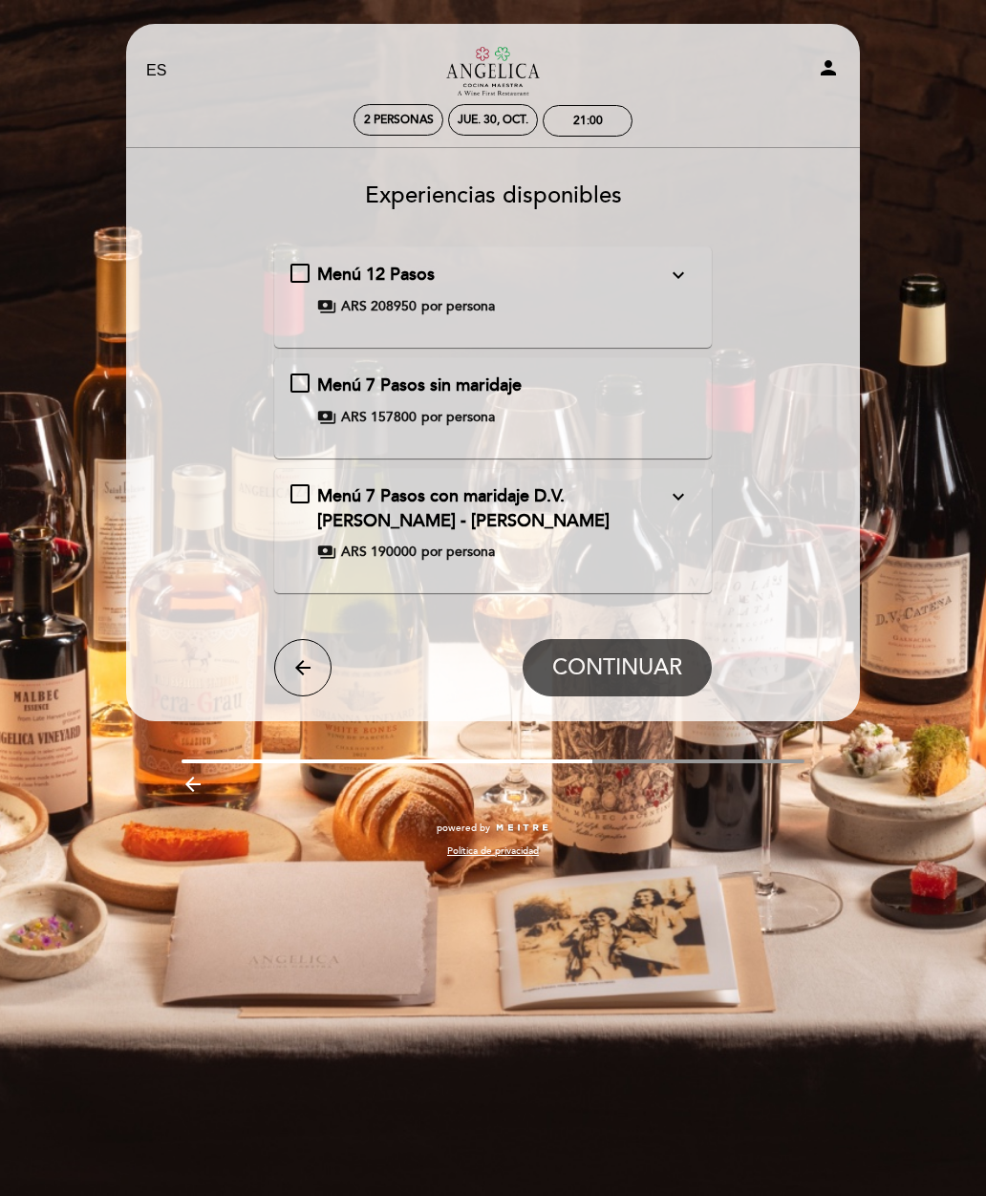
click at [295, 648] on button "arrow_back" at bounding box center [302, 667] width 57 height 57
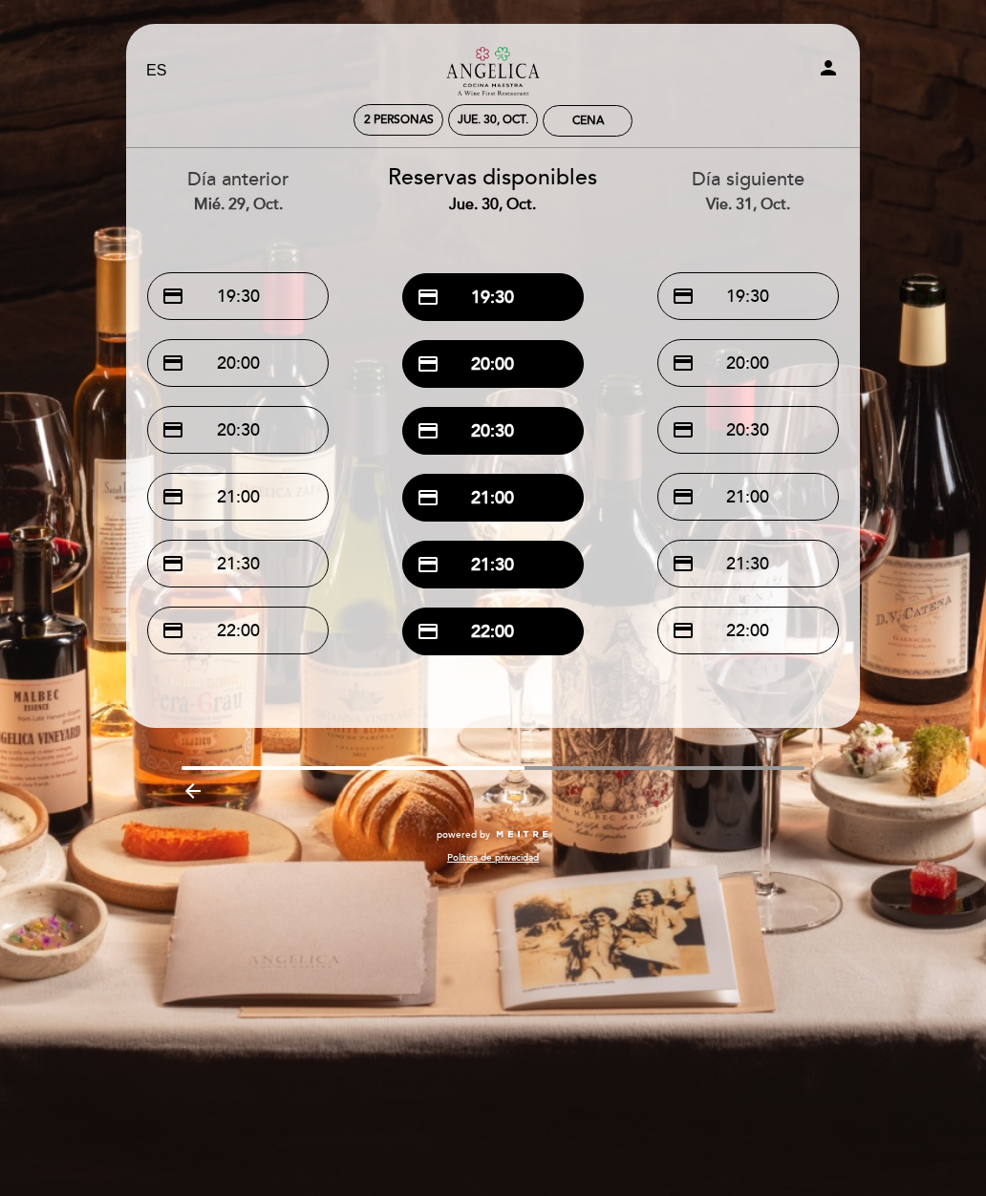
click at [204, 779] on icon "arrow_backward" at bounding box center [192, 790] width 23 height 23
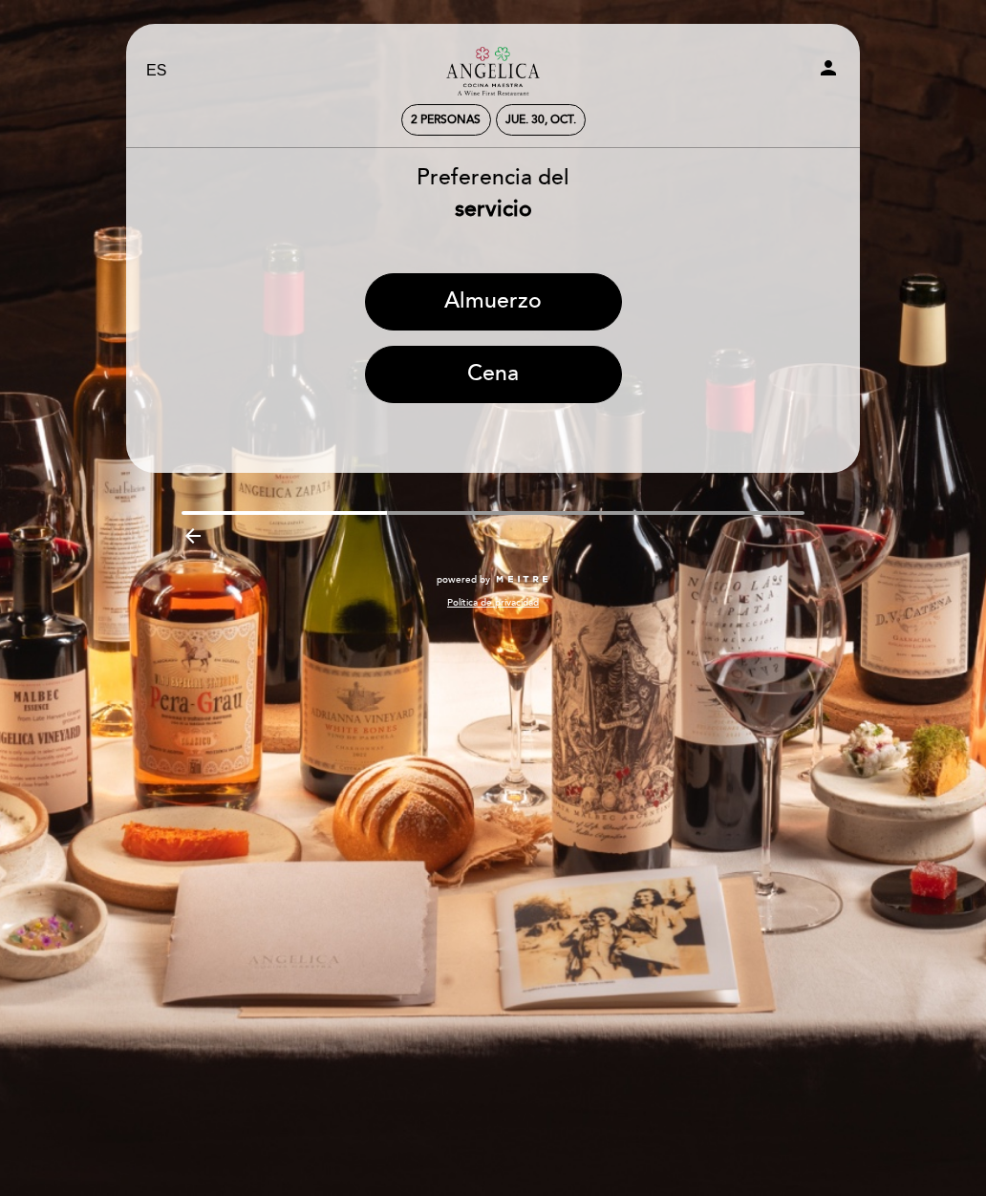
click at [578, 299] on button "Almuerzo" at bounding box center [493, 301] width 257 height 57
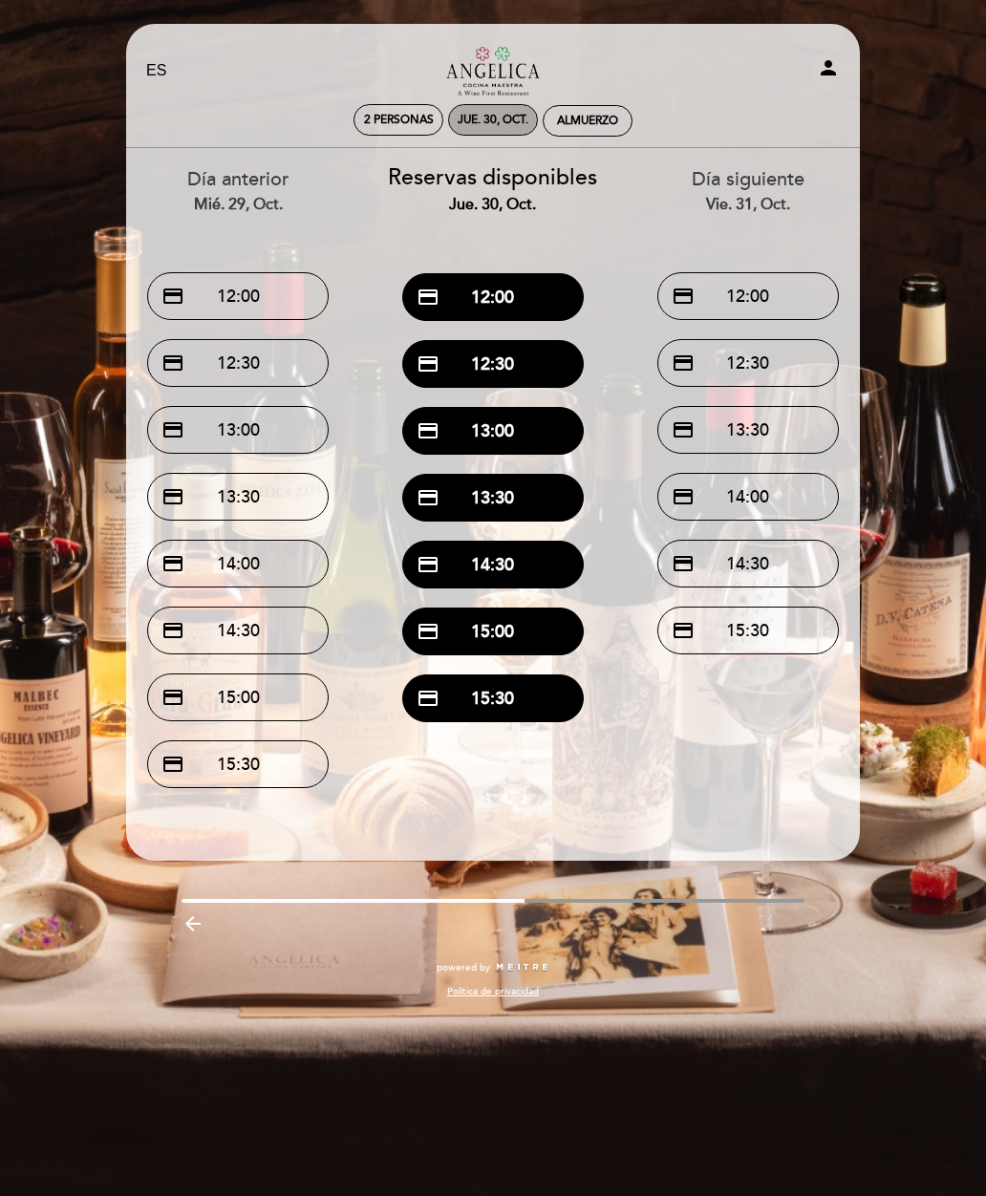
click at [488, 115] on div "jue. 30, oct." at bounding box center [492, 120] width 71 height 14
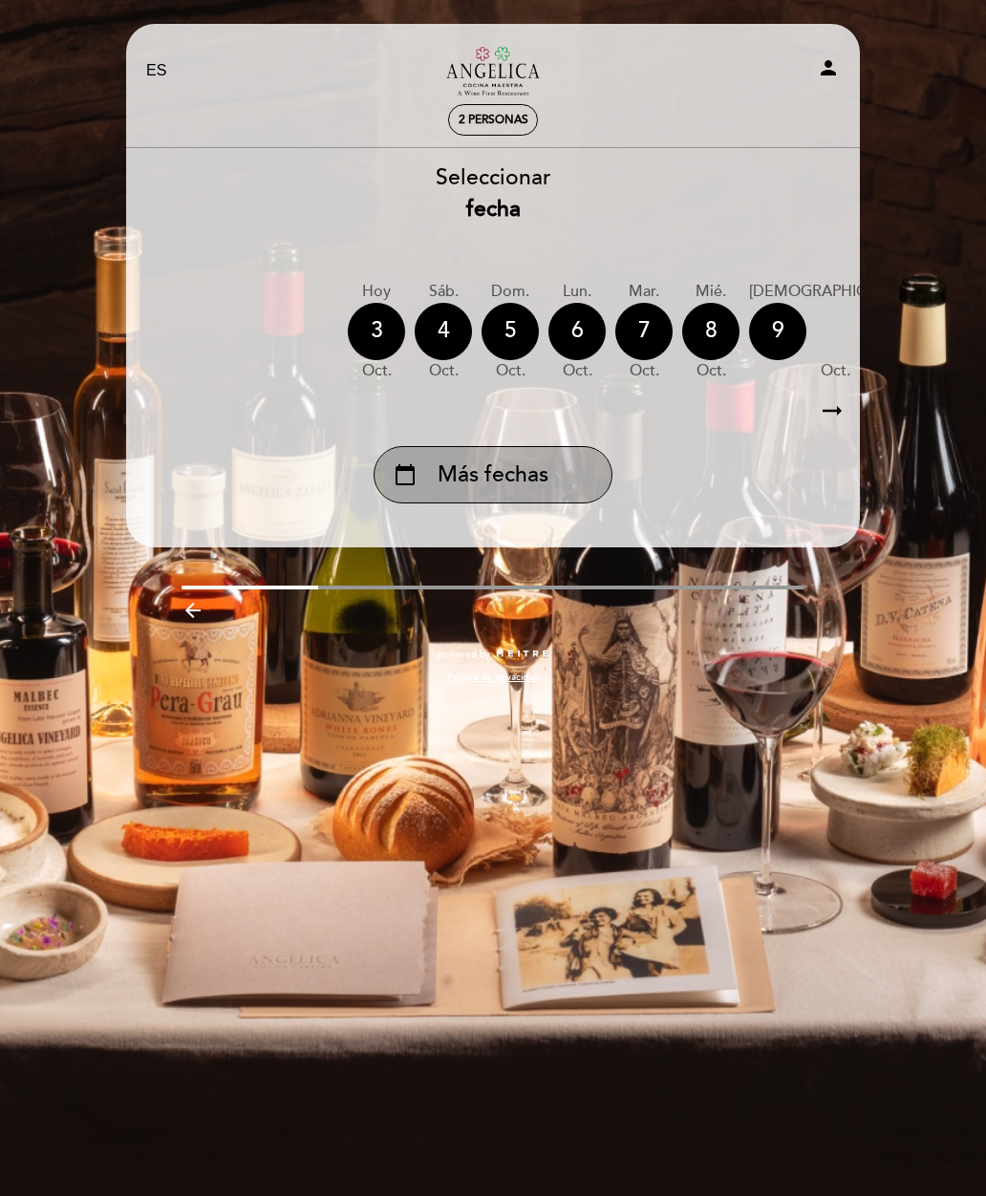
click at [534, 474] on span "Más fechas" at bounding box center [492, 475] width 111 height 32
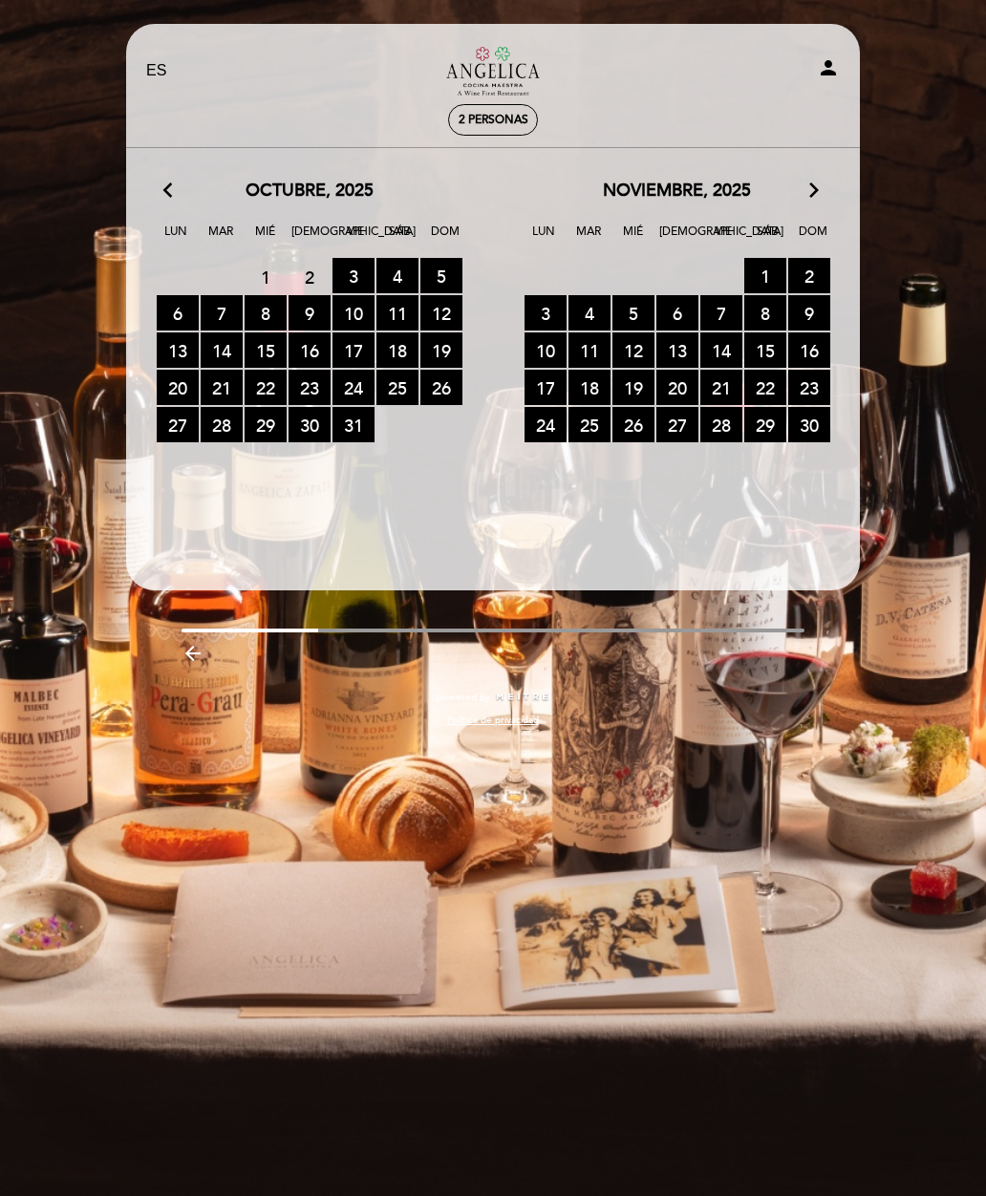
click at [542, 307] on span "3 RESERVAS DISPONIBLES" at bounding box center [545, 312] width 42 height 35
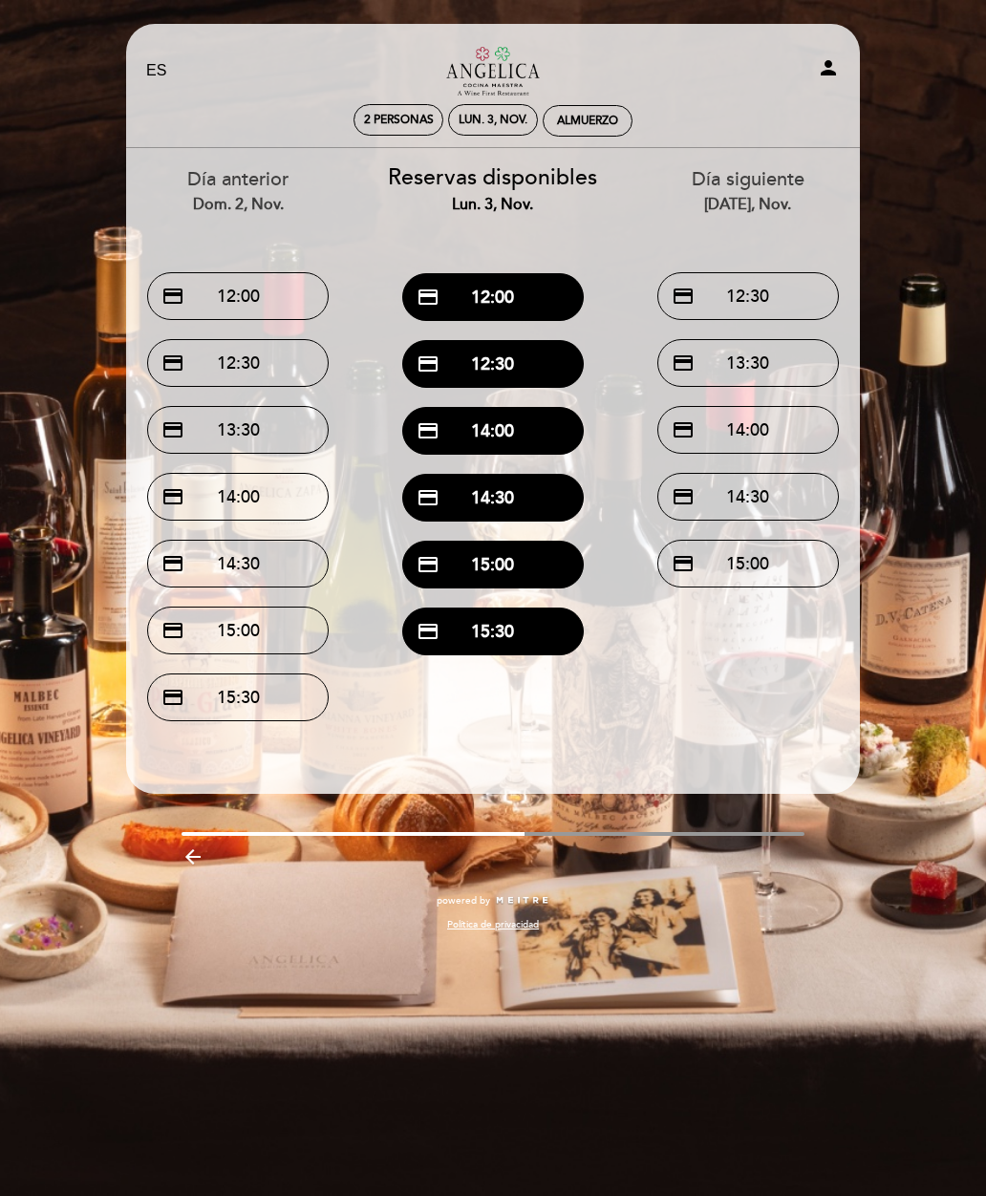
click at [522, 428] on button "credit_card 14:00" at bounding box center [492, 431] width 181 height 48
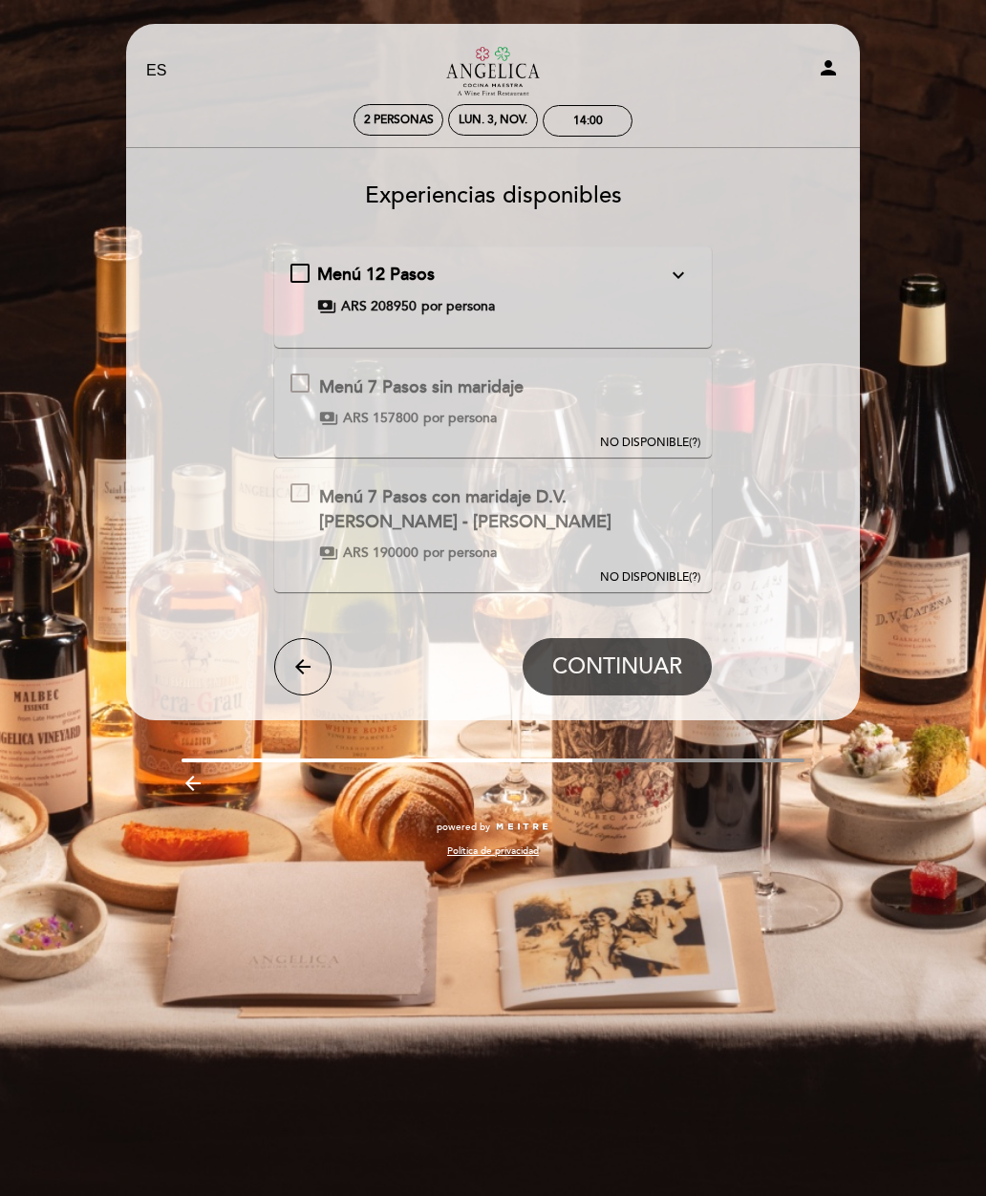
click at [677, 583] on span "NO DISPONIBLE" at bounding box center [644, 577] width 89 height 14
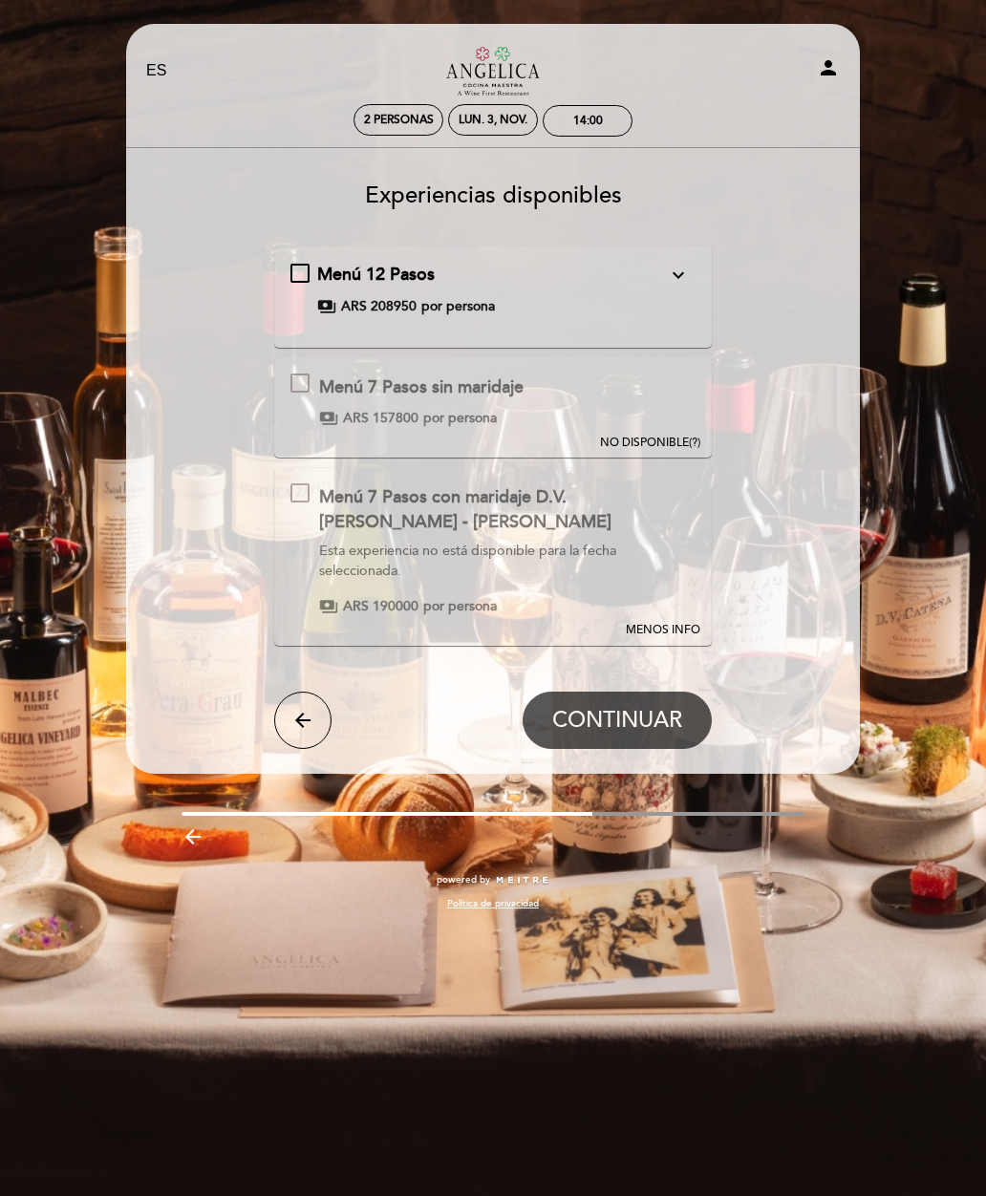
click at [286, 751] on header "EN ES PT Restaurante [PERSON_NAME] Cocina Maestra person 2 personas lun. 3, nov…" at bounding box center [493, 399] width 734 height 750
click at [303, 717] on icon "arrow_back" at bounding box center [302, 720] width 23 height 23
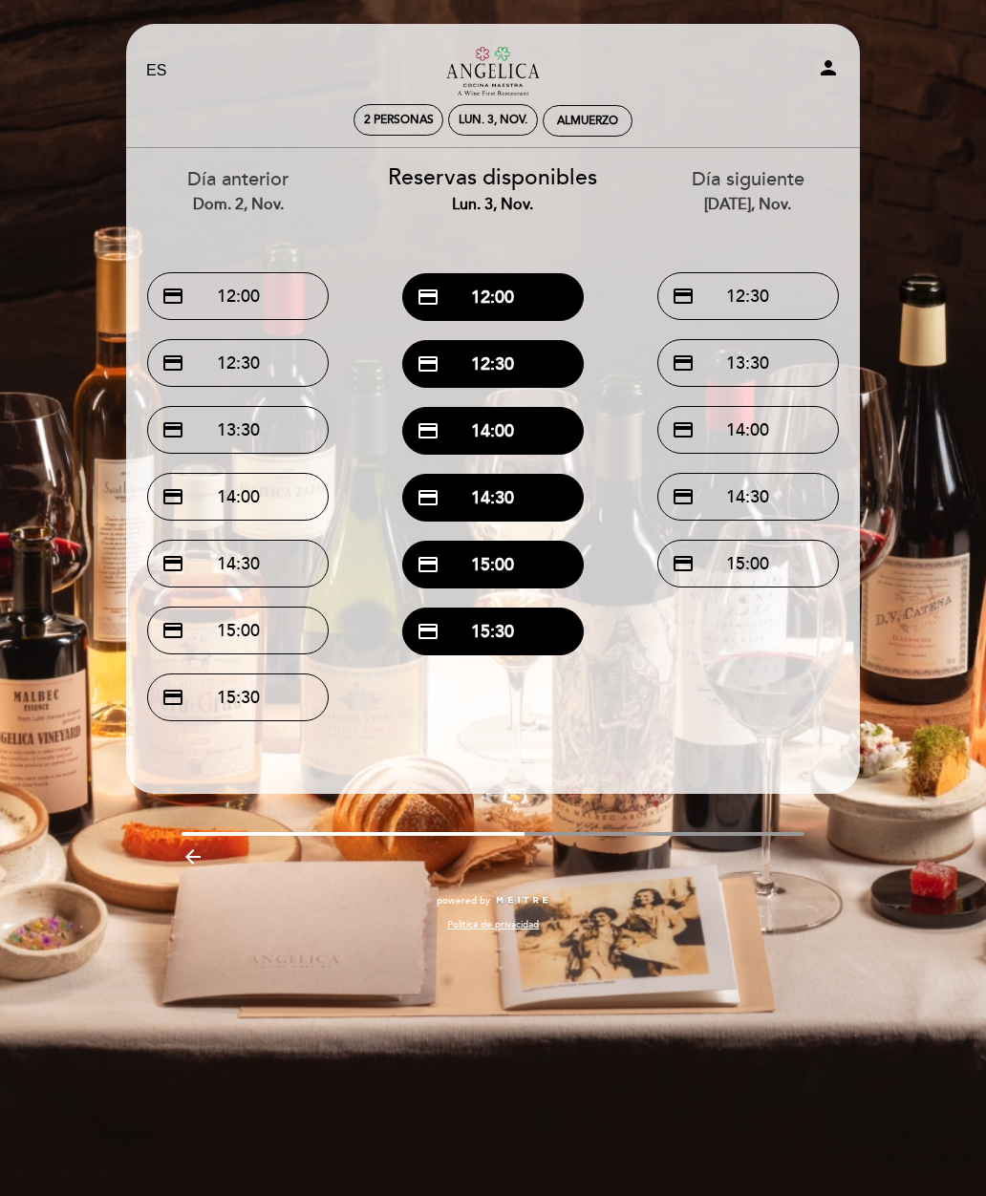
click at [200, 861] on icon "arrow_backward" at bounding box center [192, 856] width 23 height 23
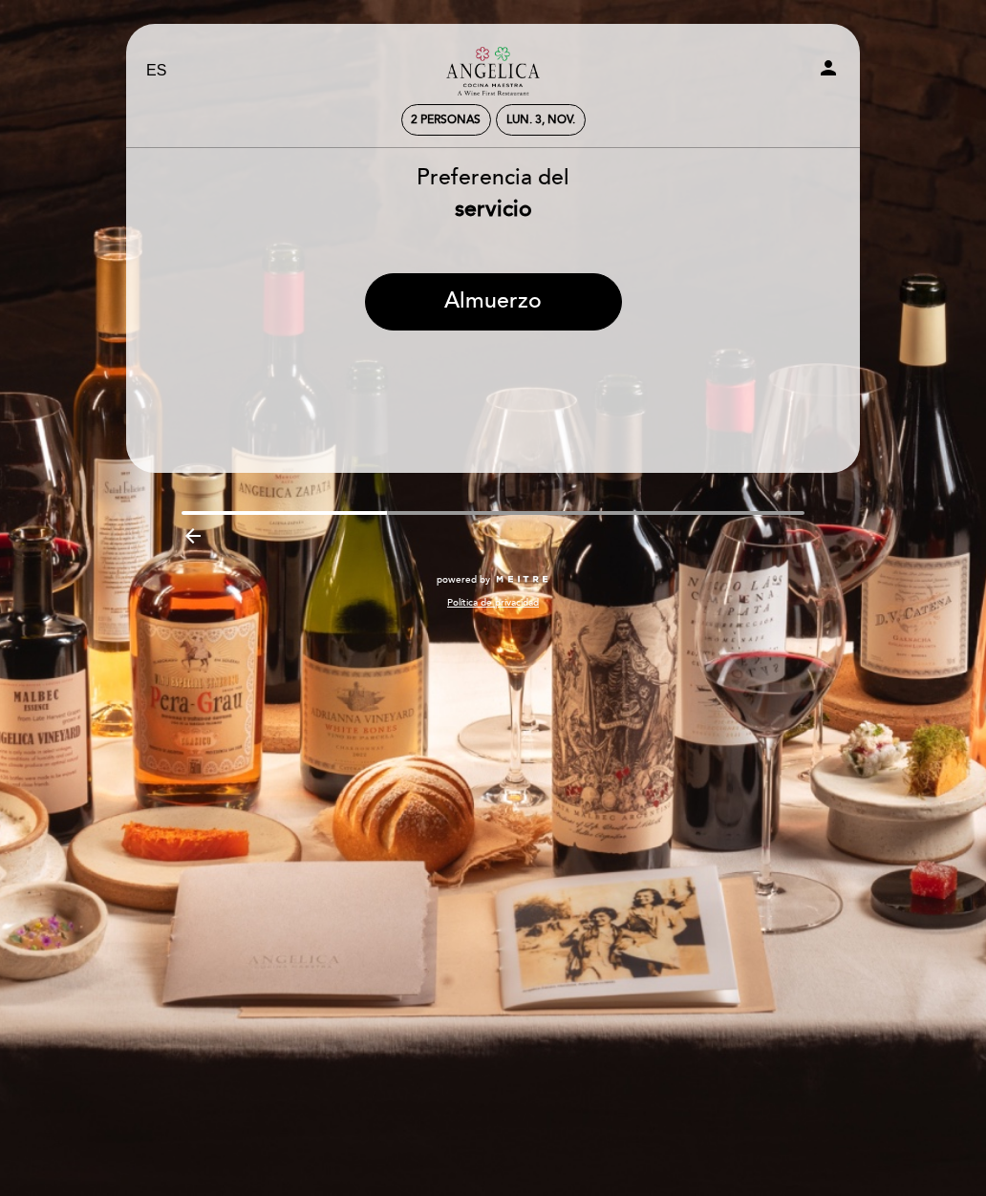
click at [177, 929] on div "EN ES PT Restaurante [PERSON_NAME] Cocina Maestra person 2 personas lun. 3, nov…" at bounding box center [493, 598] width 986 height 1196
click at [461, 135] on div "2 personas" at bounding box center [446, 120] width 90 height 32
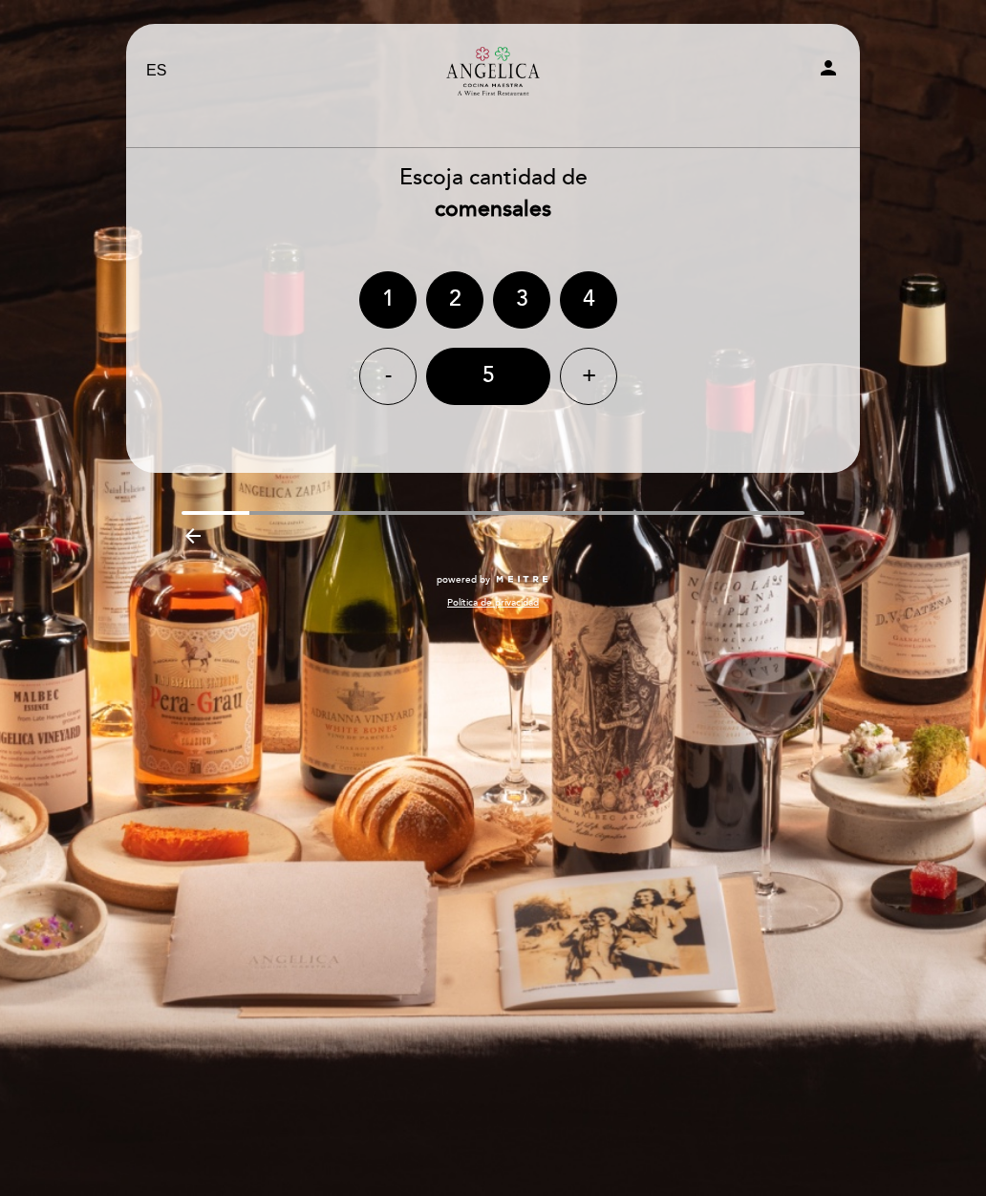
click at [459, 292] on div "2" at bounding box center [454, 299] width 57 height 57
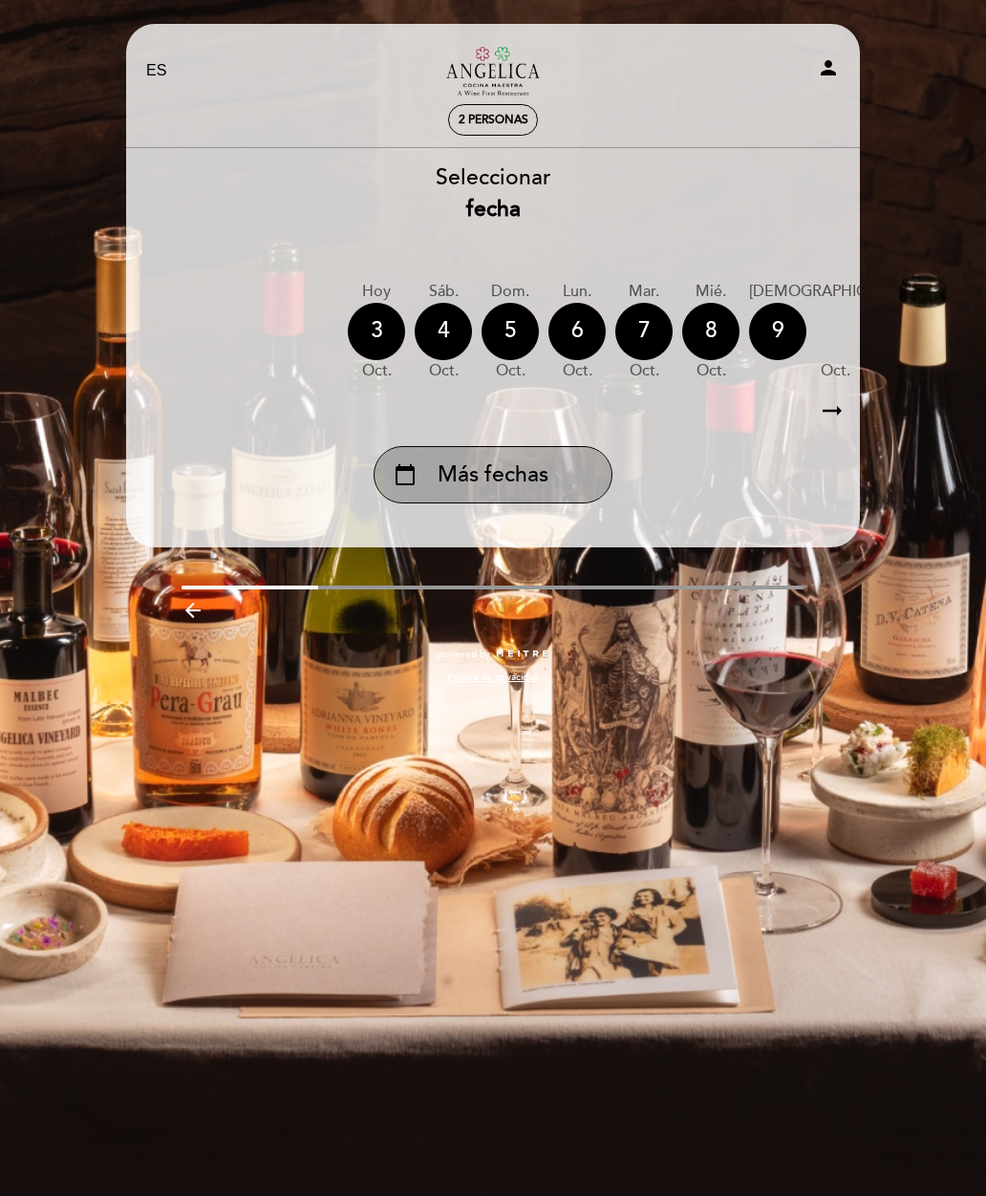
click at [563, 458] on div "calendar_today Más fechas" at bounding box center [492, 474] width 239 height 57
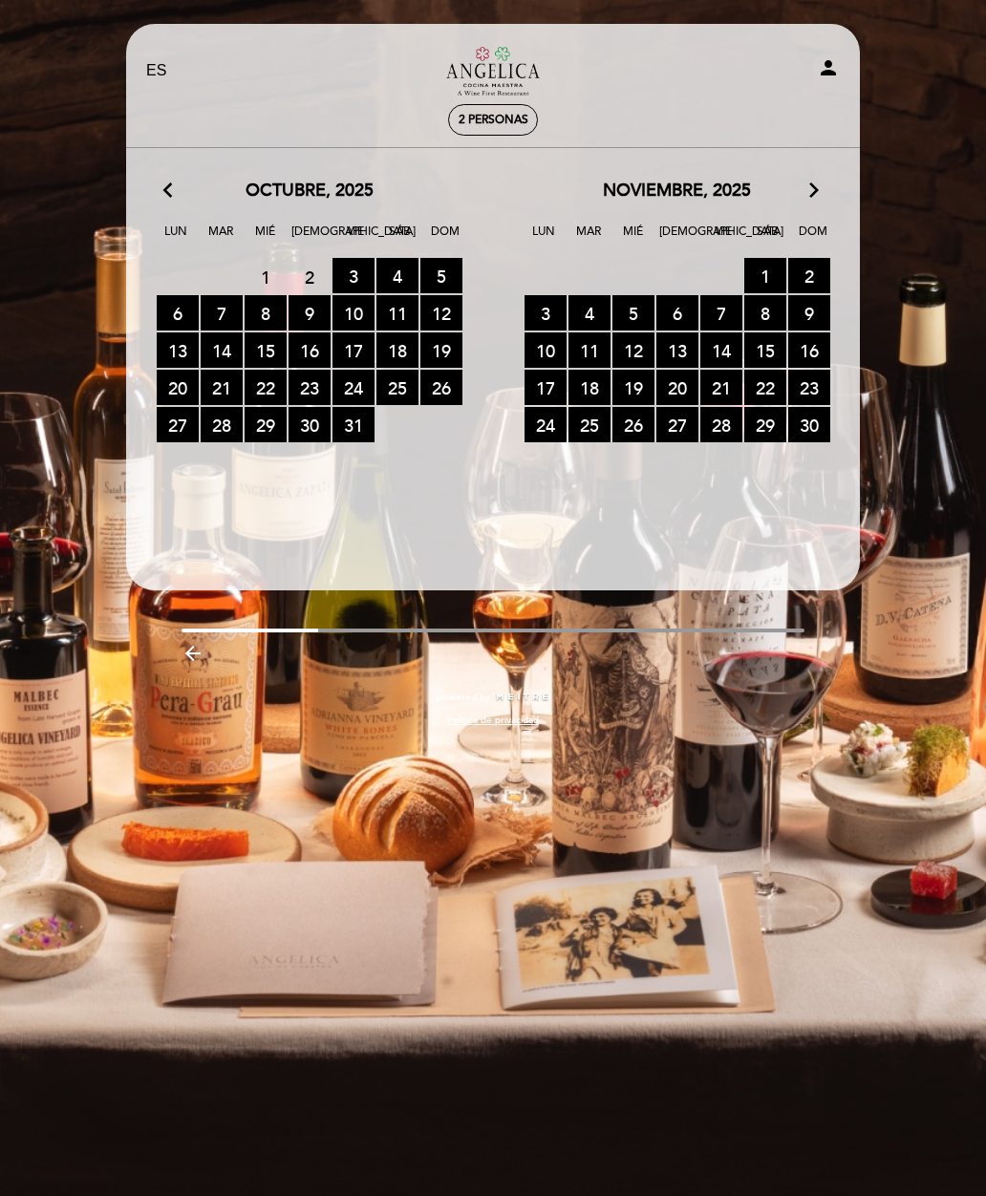
click at [314, 417] on span "30 RESERVAS DISPONIBLES" at bounding box center [309, 424] width 42 height 35
